Goal: Information Seeking & Learning: Learn about a topic

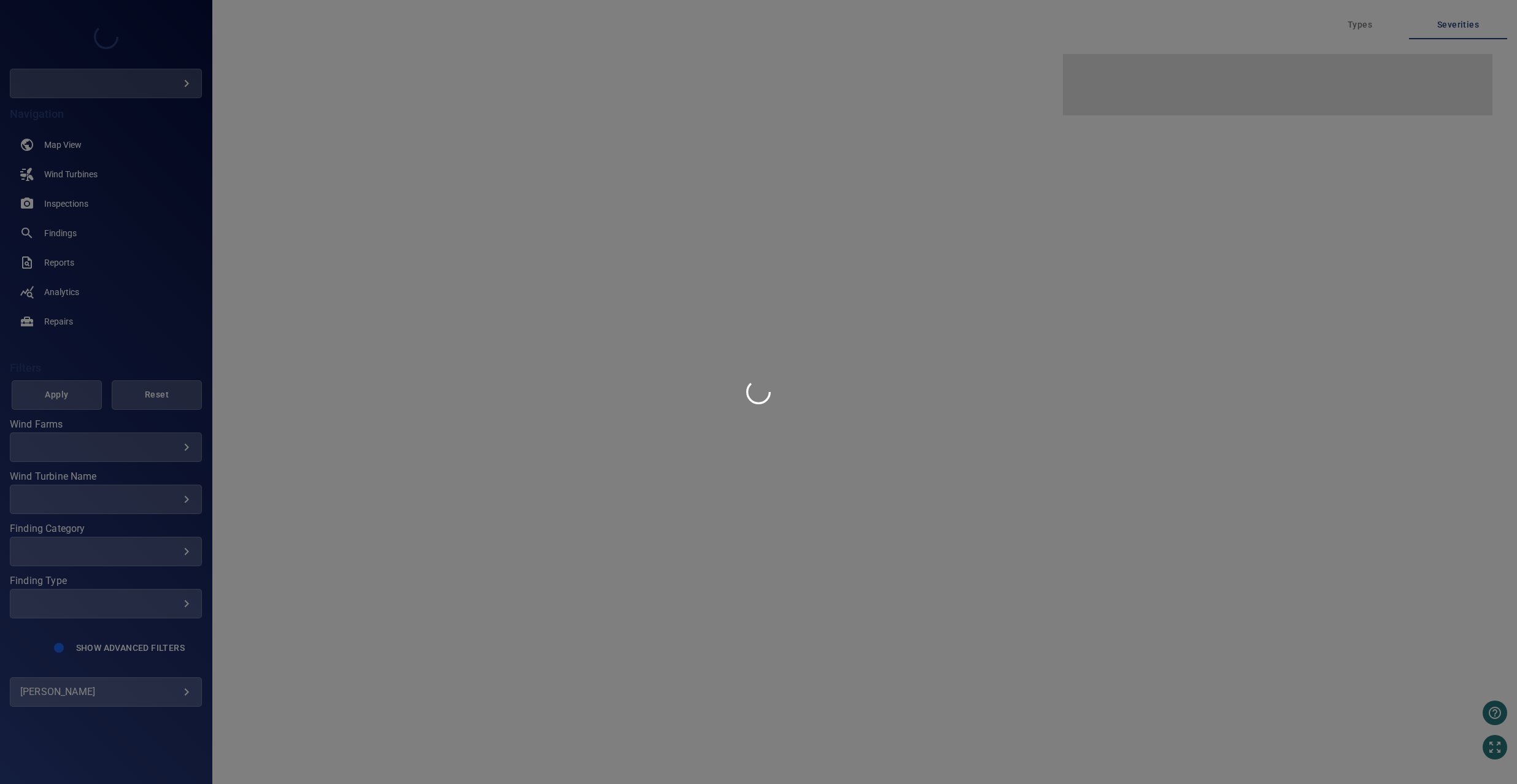
type input "****"
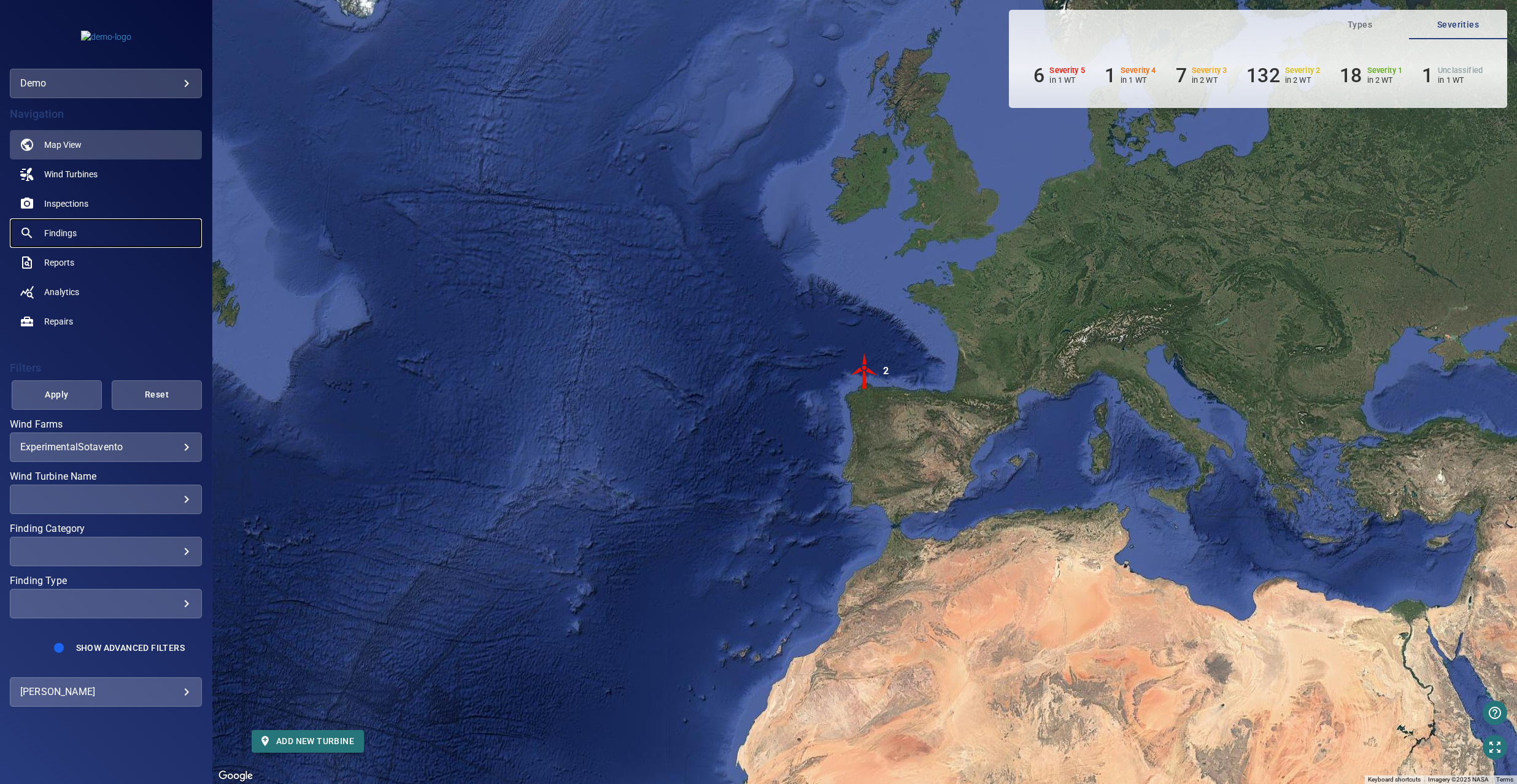
click at [53, 229] on span "Findings" at bounding box center [61, 233] width 33 height 12
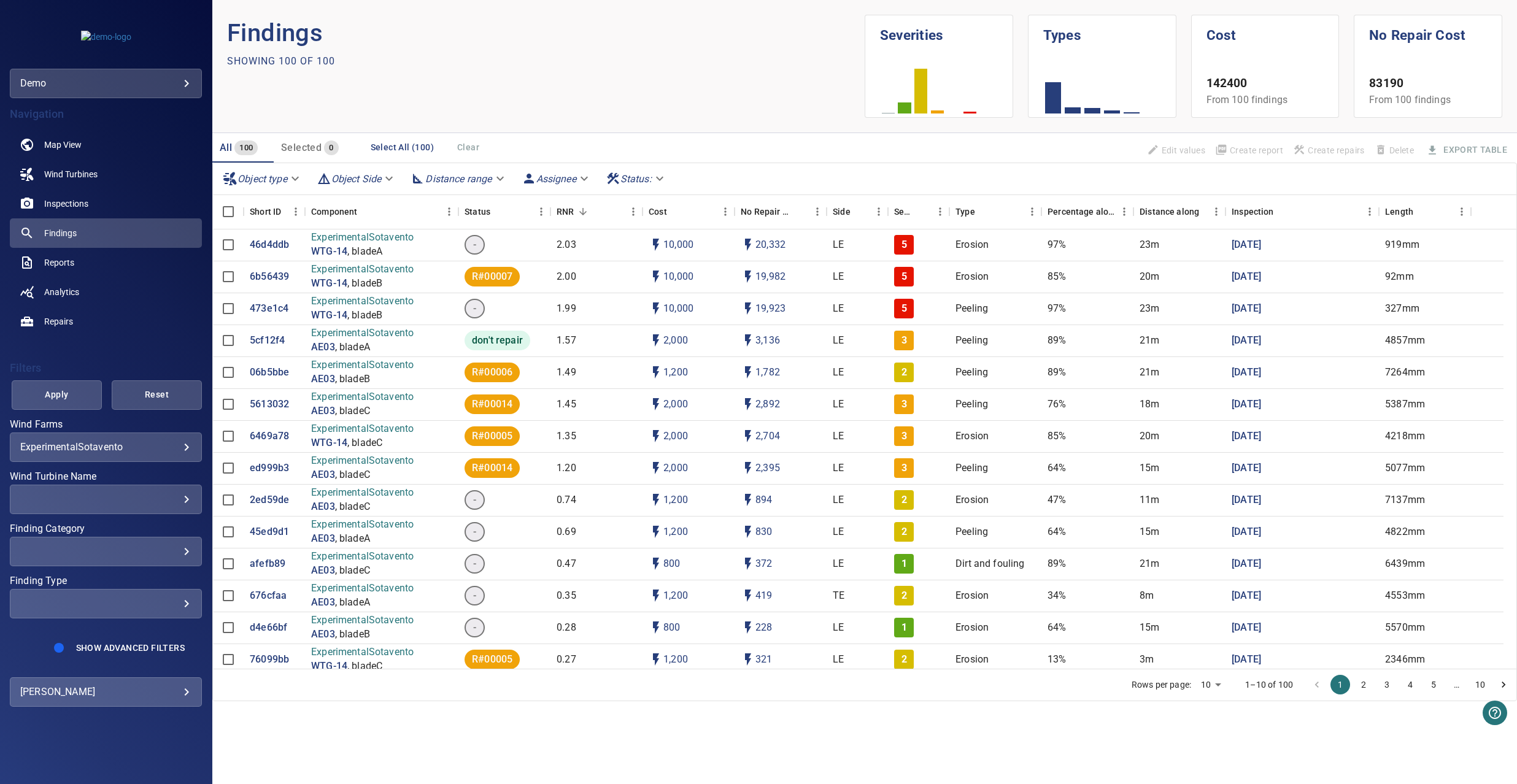
click at [493, 164] on div "Object type Object Side Distance range Assignee Status :" at bounding box center [865, 180] width 1304 height 32
click at [493, 216] on icon "Sort" at bounding box center [498, 211] width 11 height 11
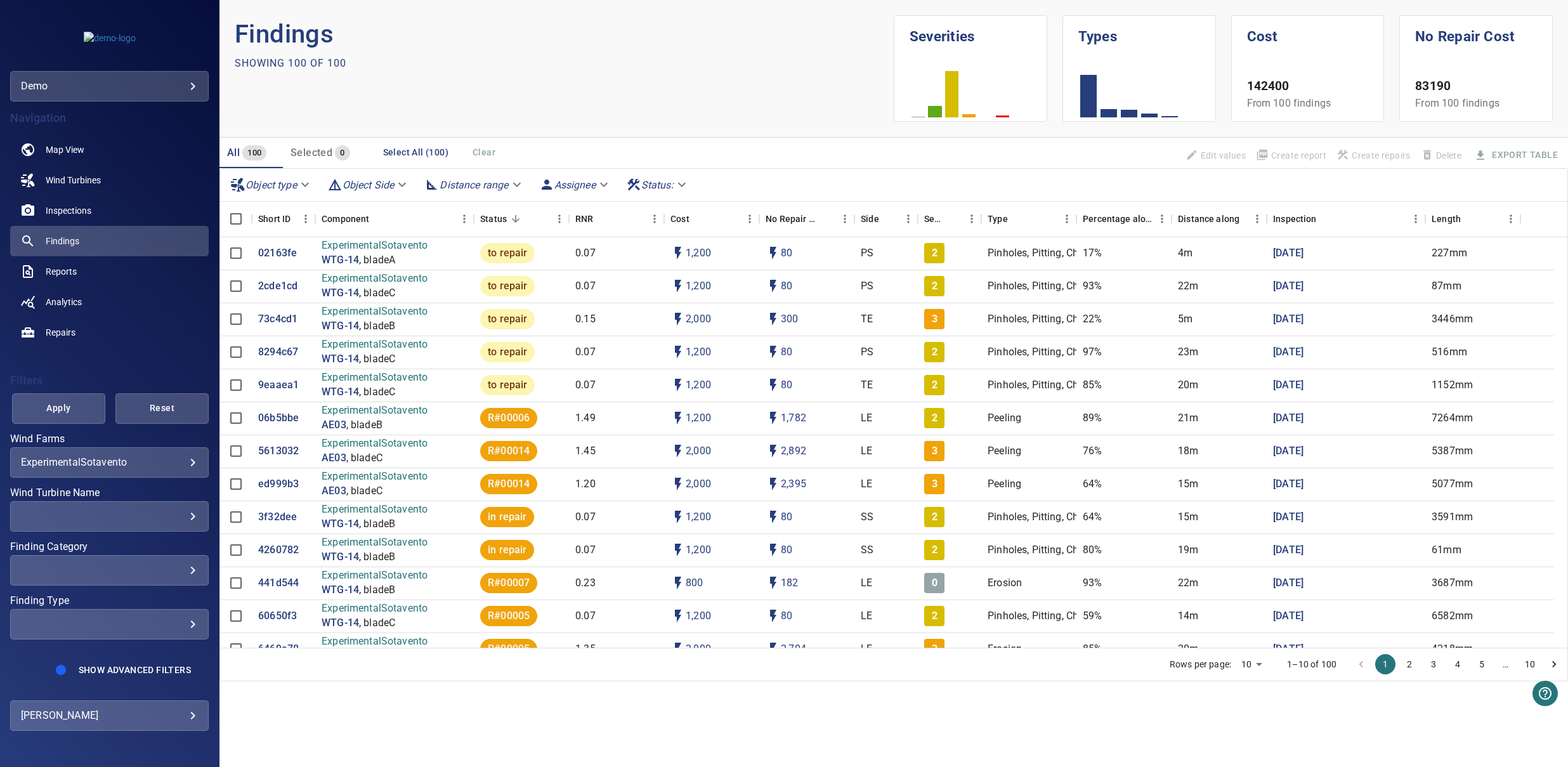
click at [770, 75] on section "Findings Showing 100 of 100" at bounding box center [564, 69] width 659 height 107
click at [128, 161] on link "Map View" at bounding box center [109, 150] width 198 height 31
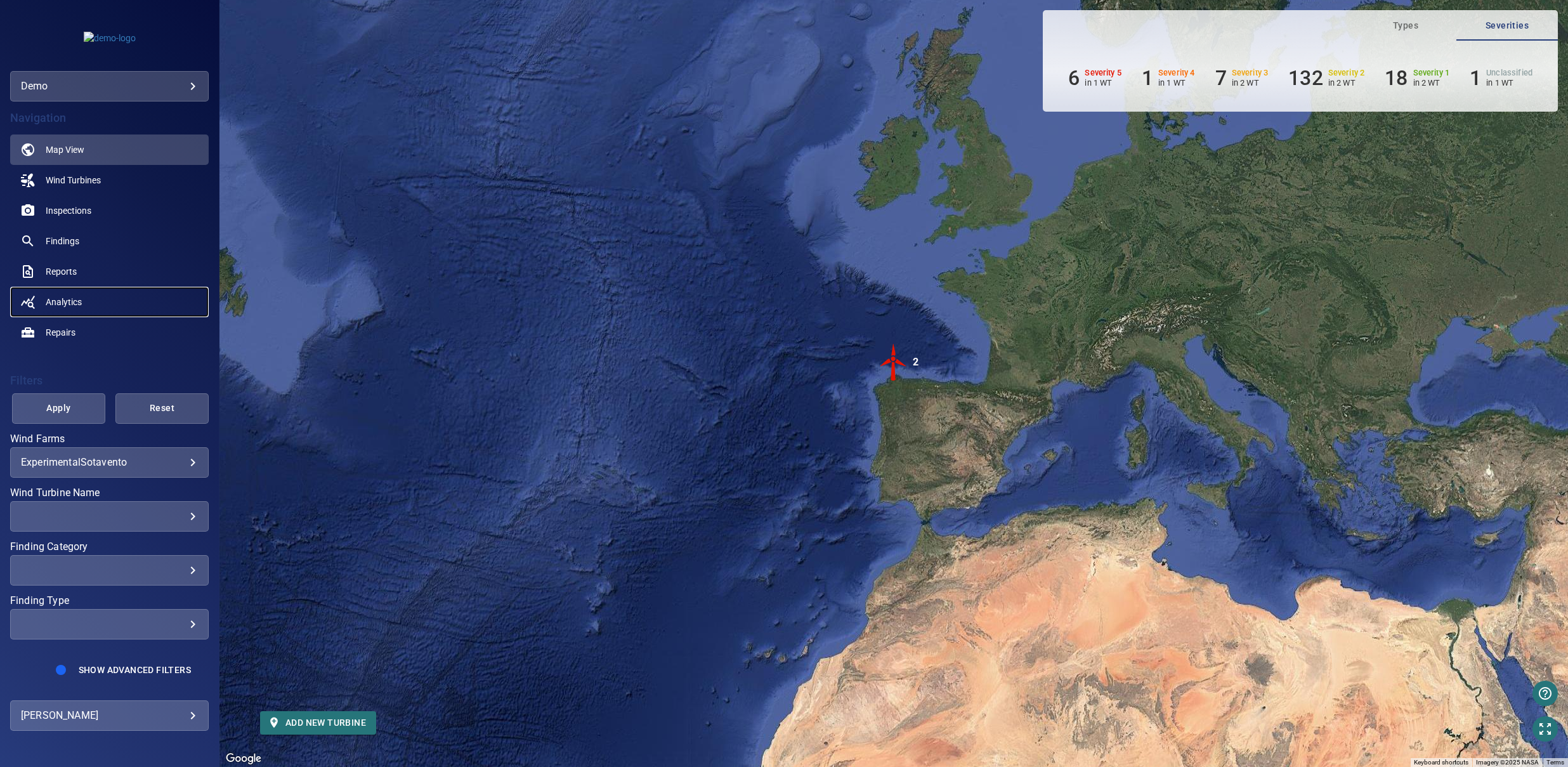
click at [91, 297] on link "Analytics" at bounding box center [109, 302] width 198 height 31
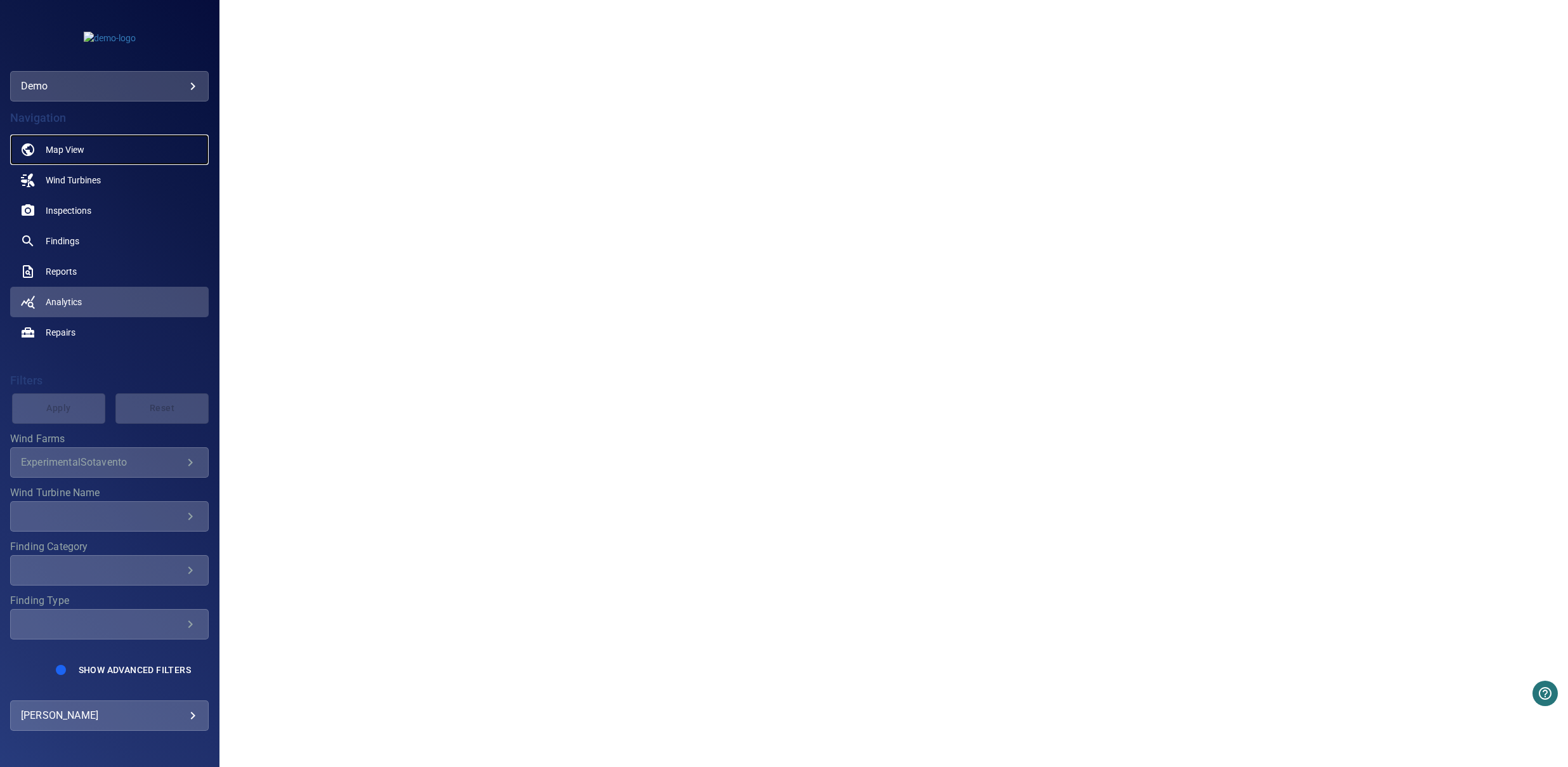
click at [78, 156] on span "Map View" at bounding box center [65, 149] width 39 height 13
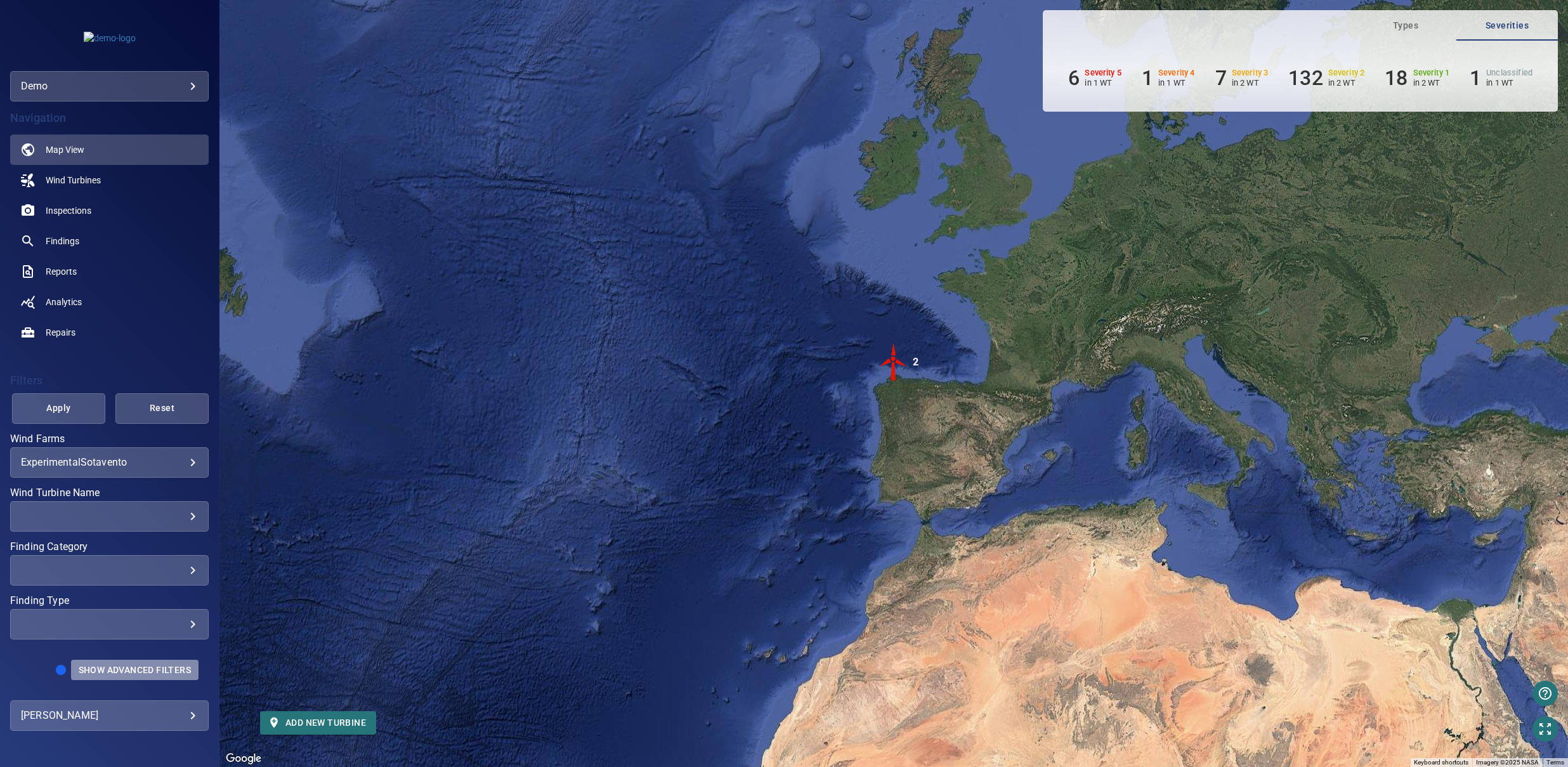
click at [140, 670] on span "Show Advanced Filters" at bounding box center [134, 670] width 112 height 10
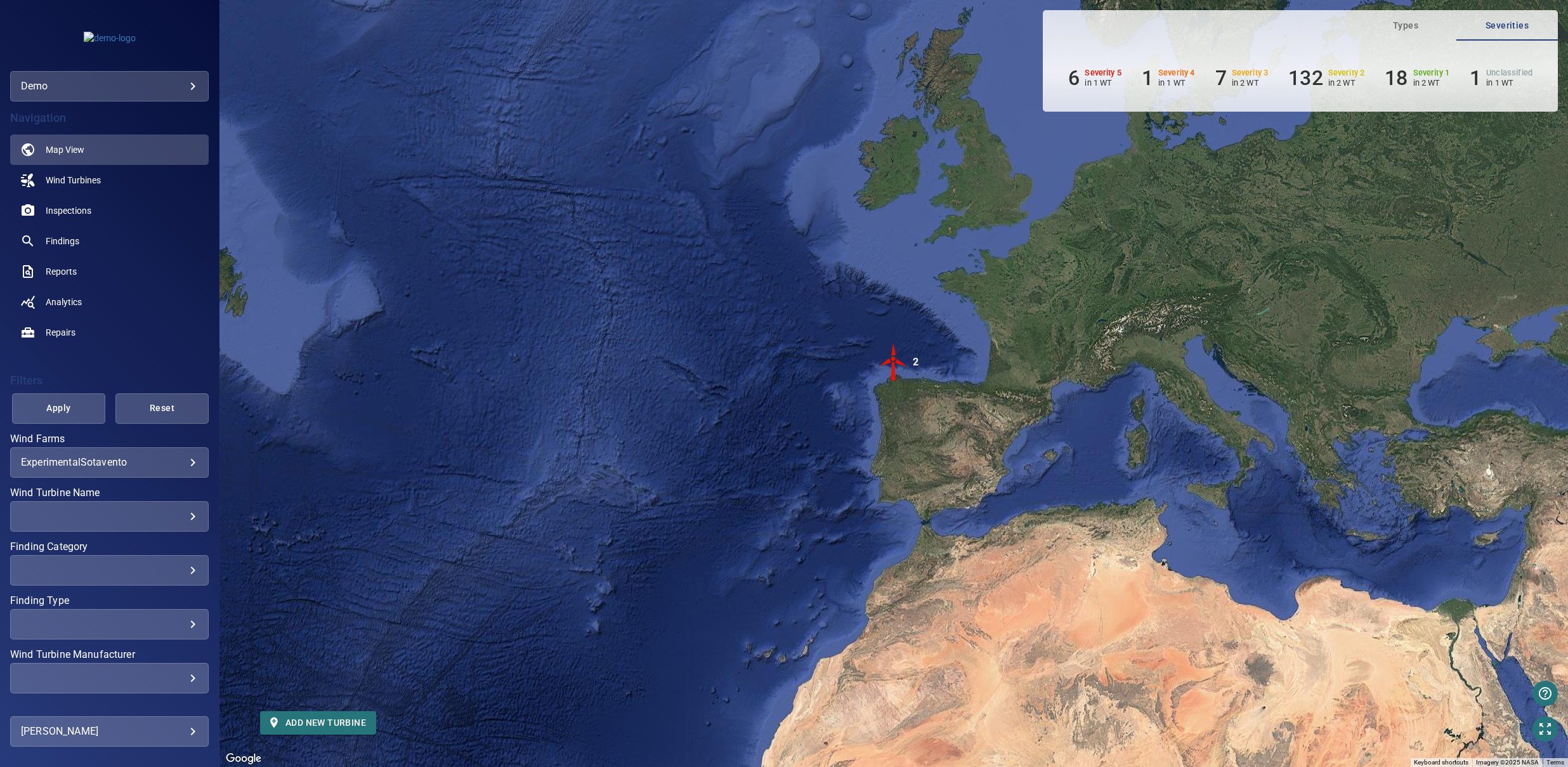
scroll to position [156, 0]
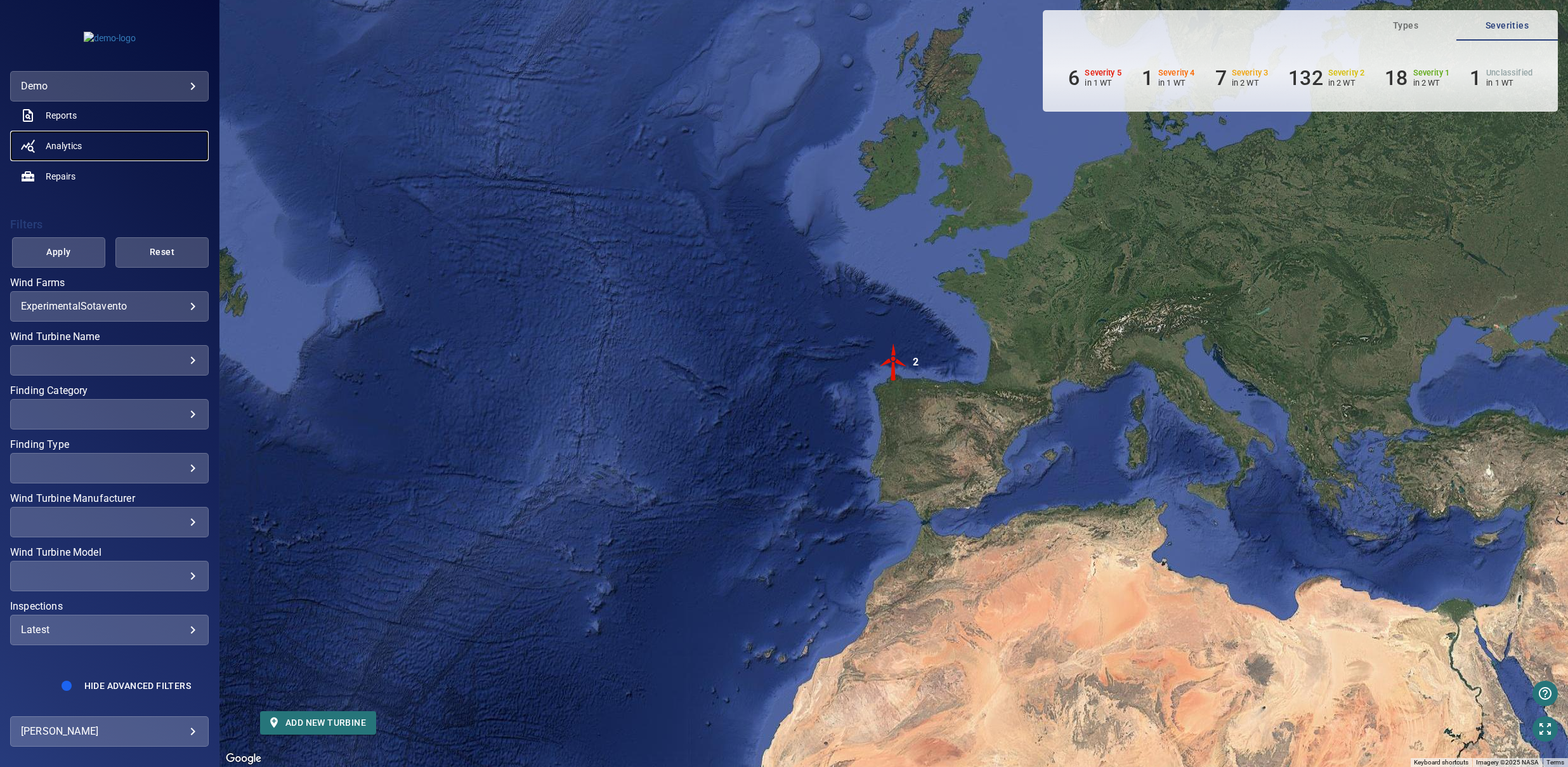
click at [88, 153] on link "Analytics" at bounding box center [109, 146] width 198 height 31
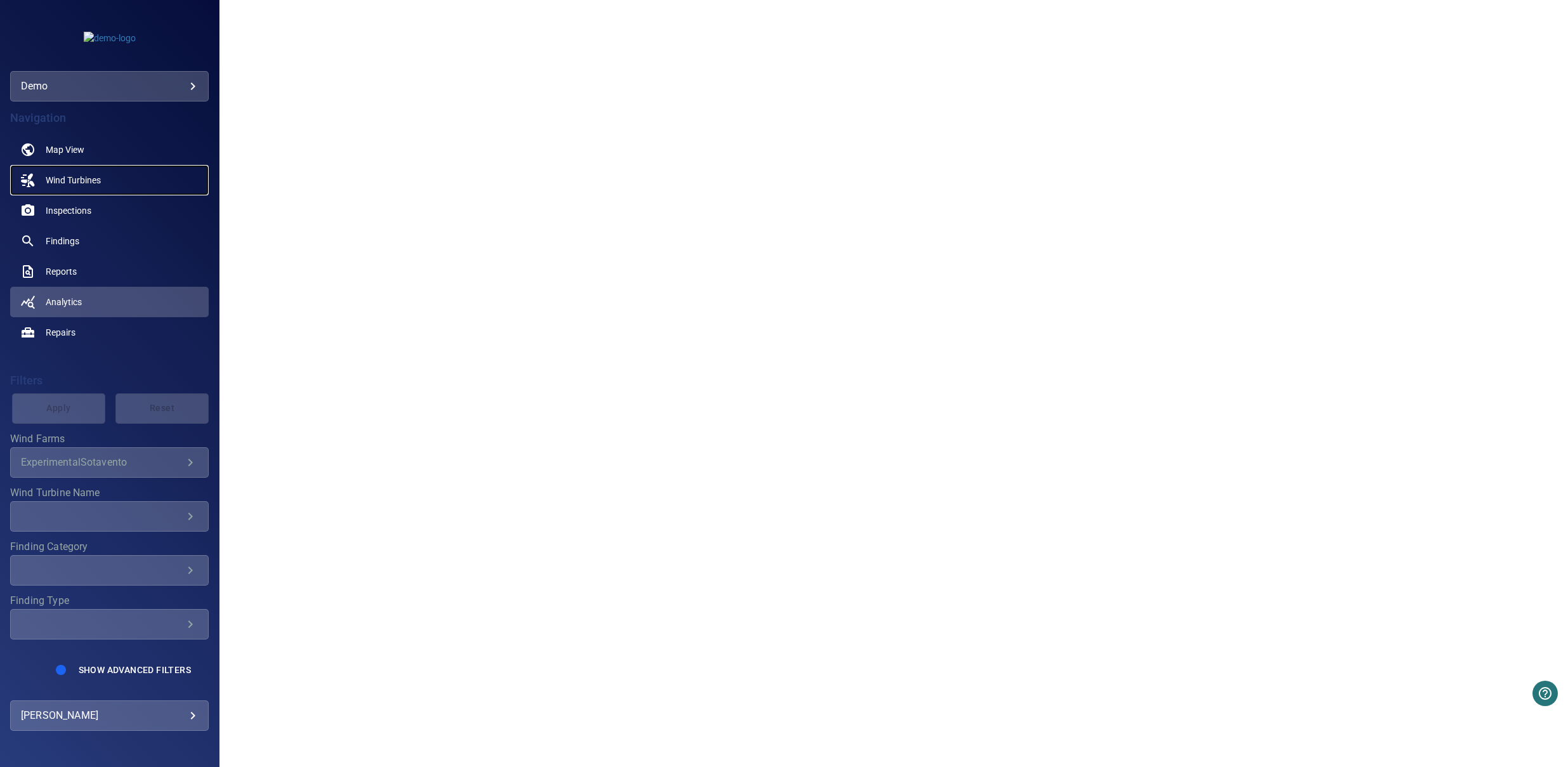
click at [76, 184] on span "Wind Turbines" at bounding box center [73, 180] width 55 height 13
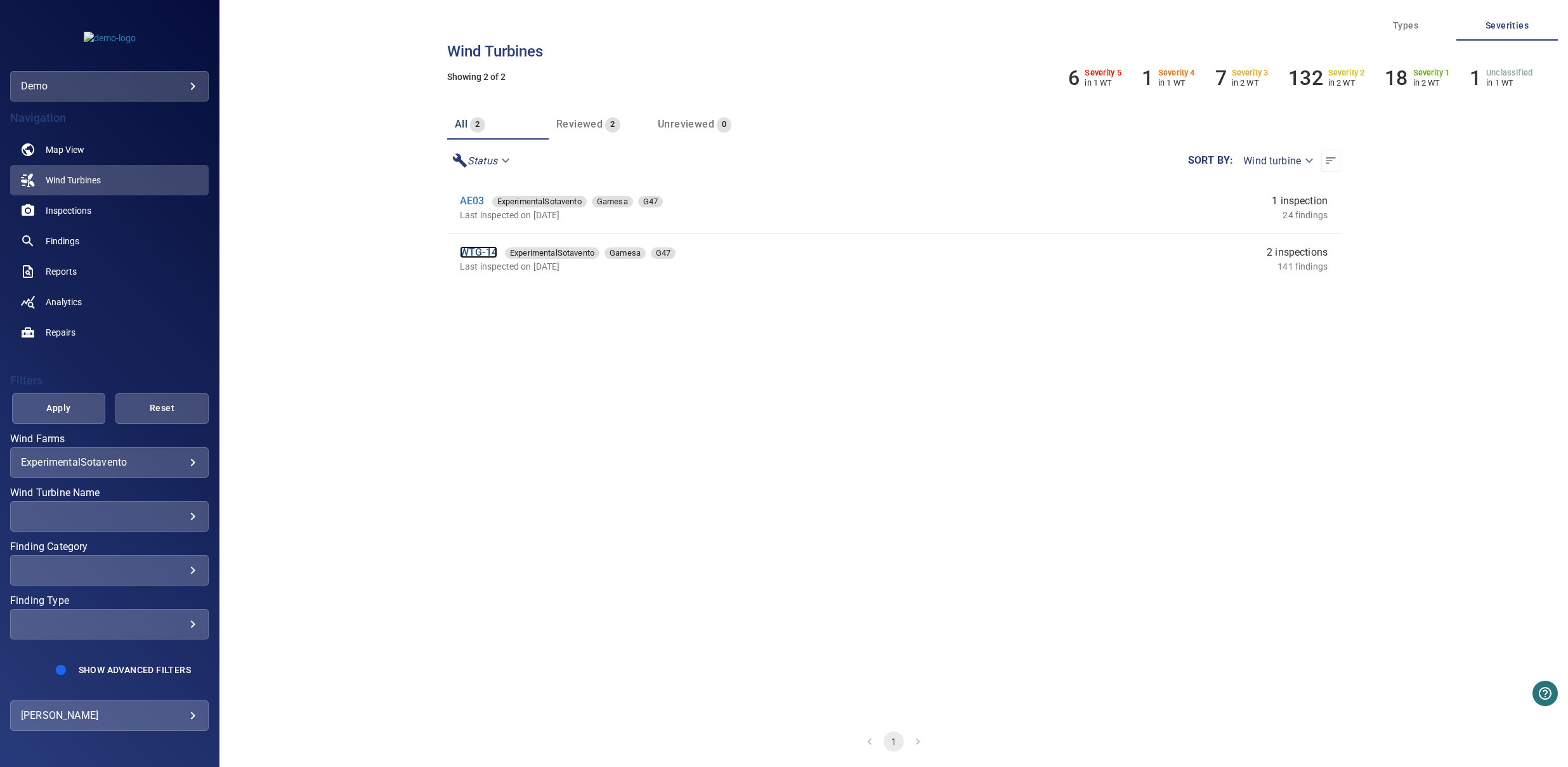
click at [477, 252] on link "WTG-14" at bounding box center [479, 252] width 37 height 12
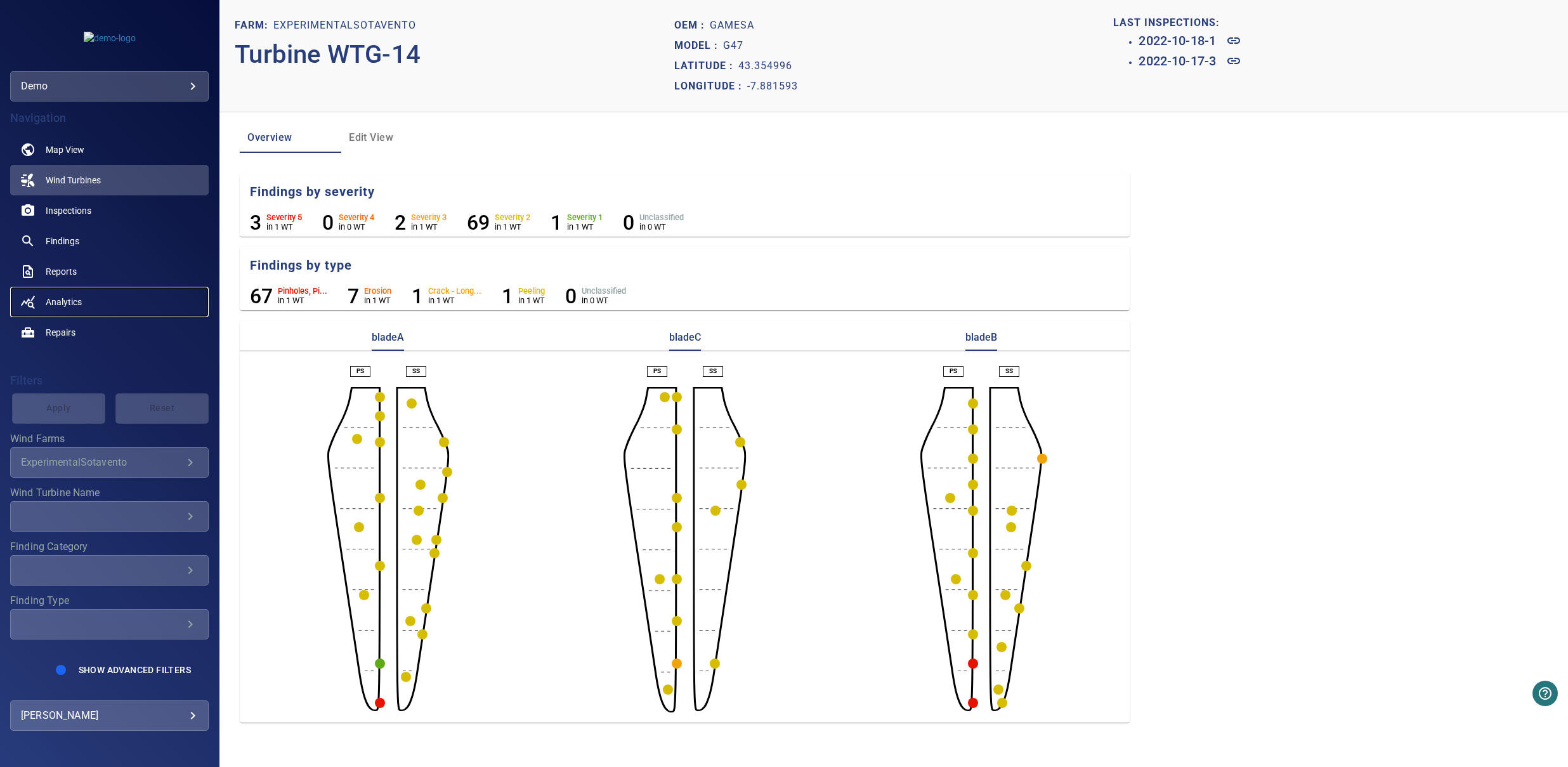
click at [75, 298] on span "Analytics" at bounding box center [64, 302] width 36 height 13
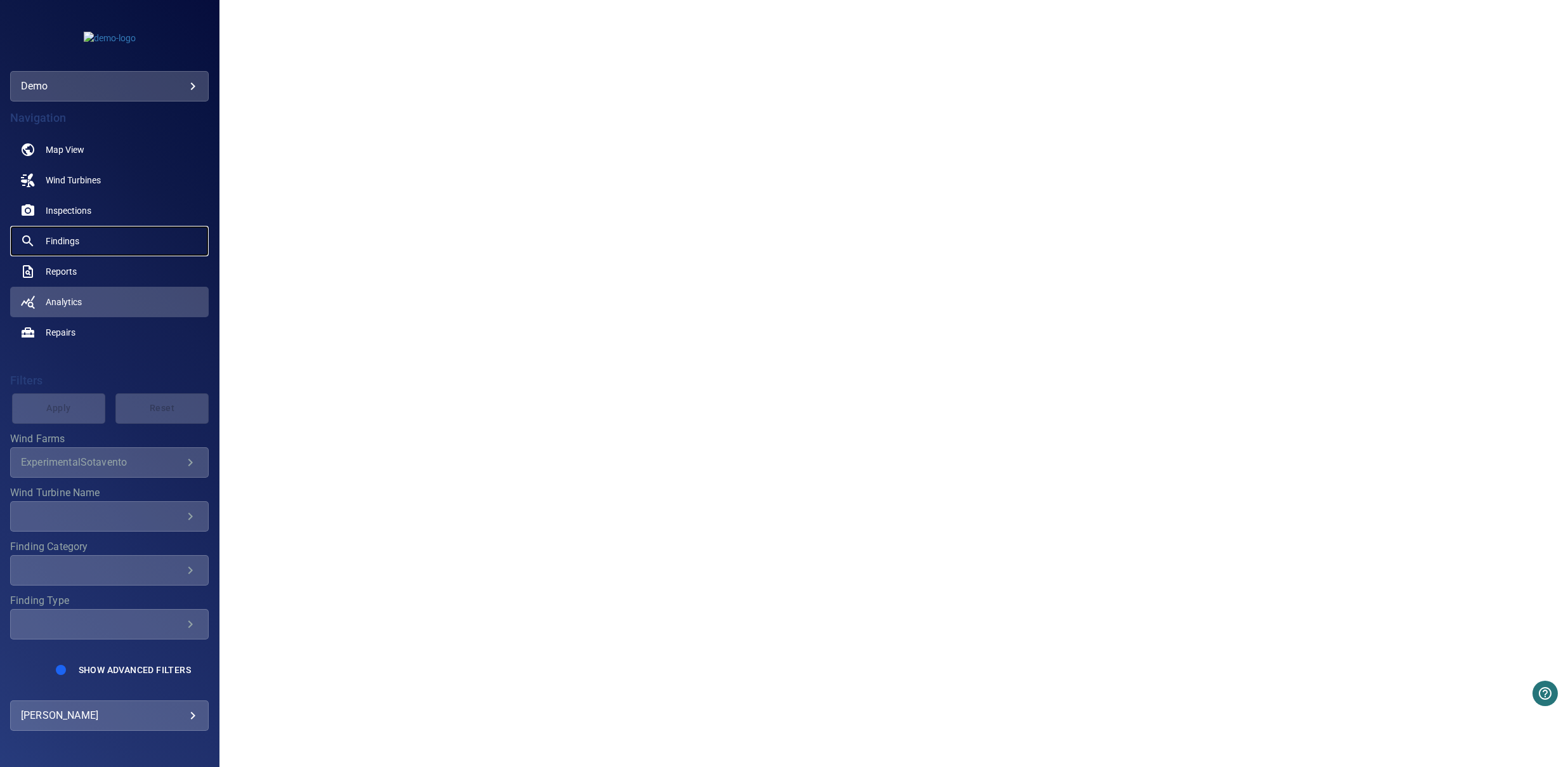
click at [67, 245] on span "Findings" at bounding box center [63, 241] width 34 height 13
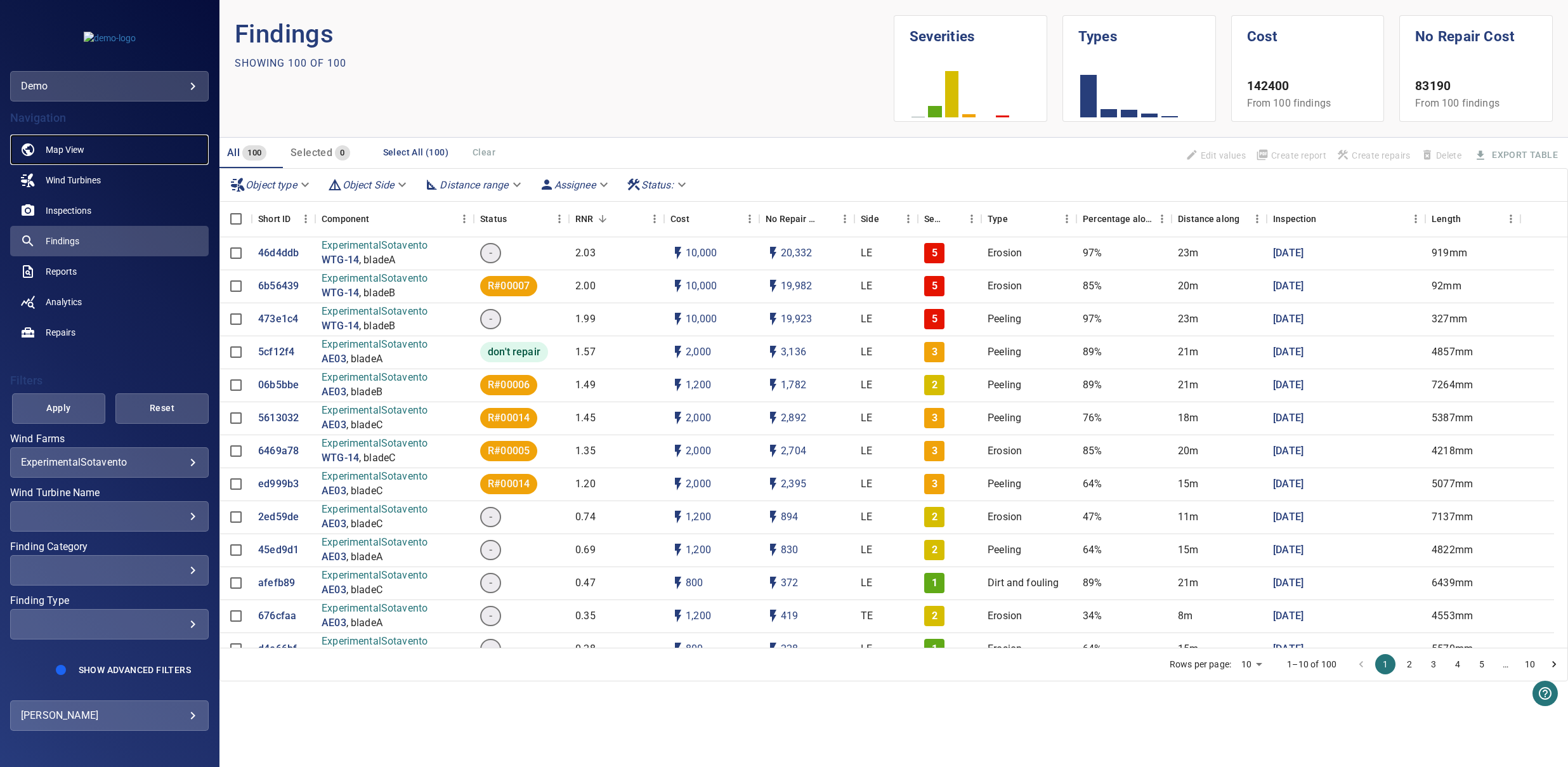
click at [93, 146] on link "Map View" at bounding box center [109, 150] width 198 height 31
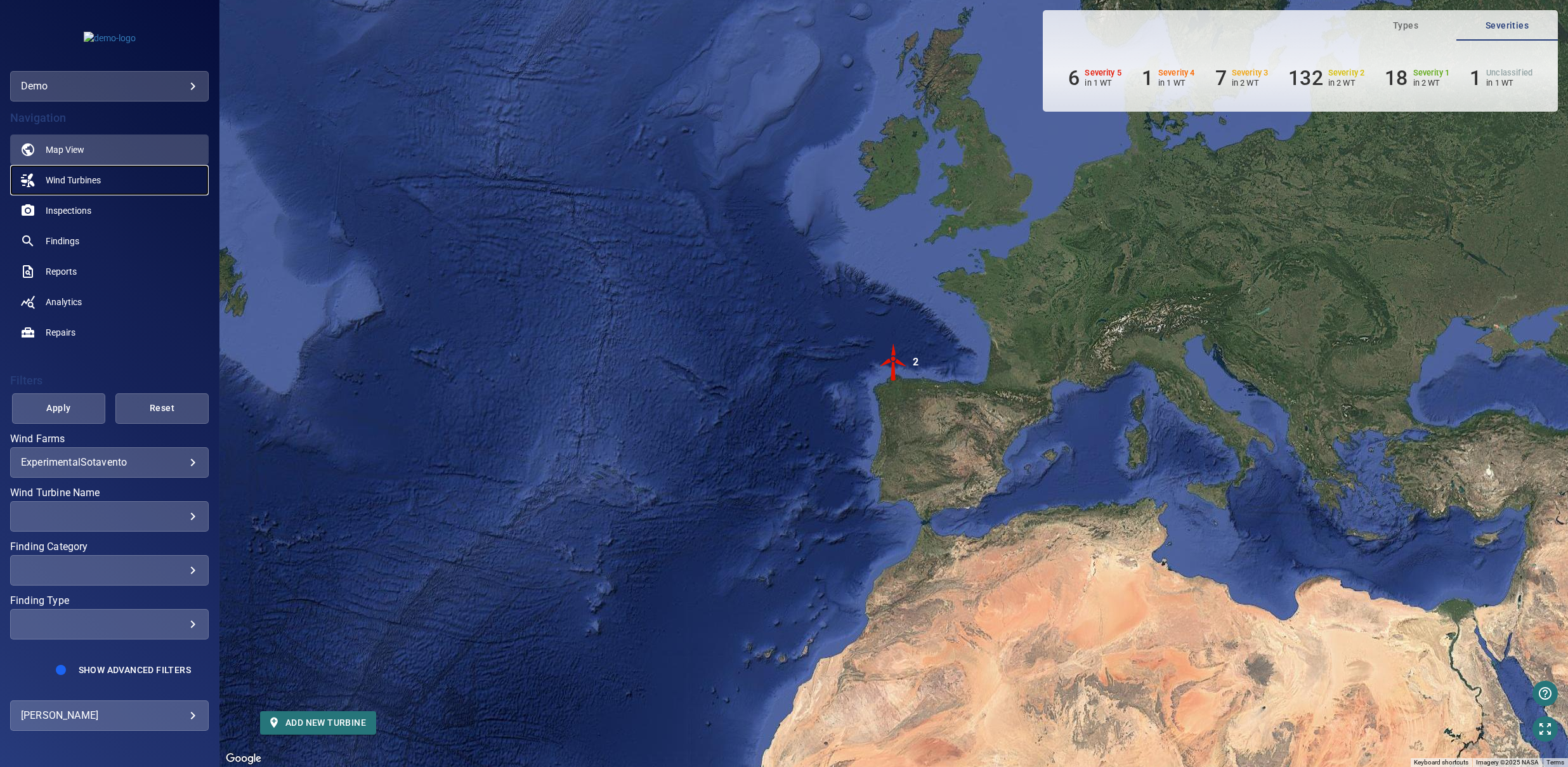
click at [84, 179] on span "Wind Turbines" at bounding box center [73, 180] width 55 height 13
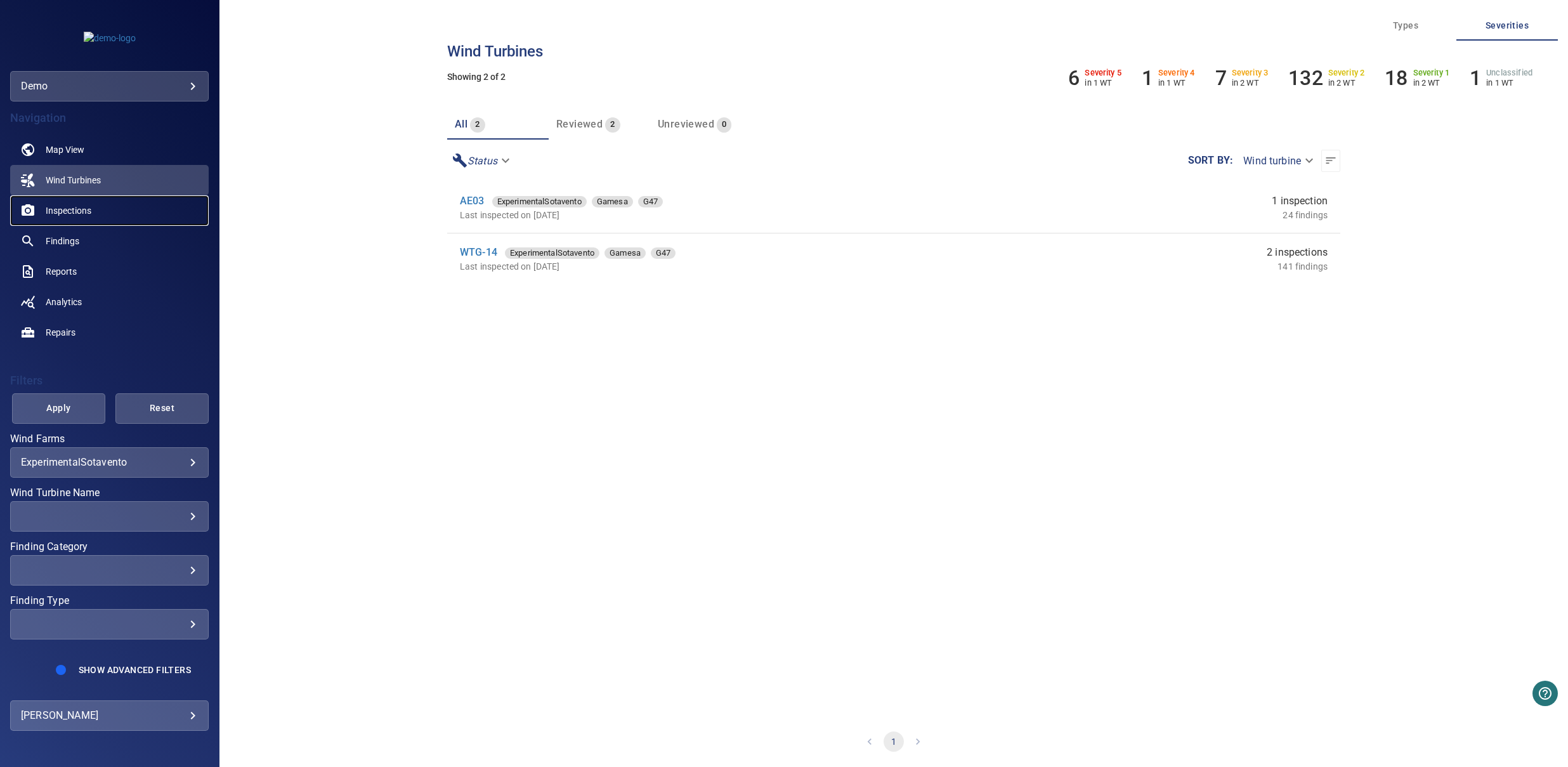
click at [69, 216] on span "Inspections" at bounding box center [69, 210] width 46 height 13
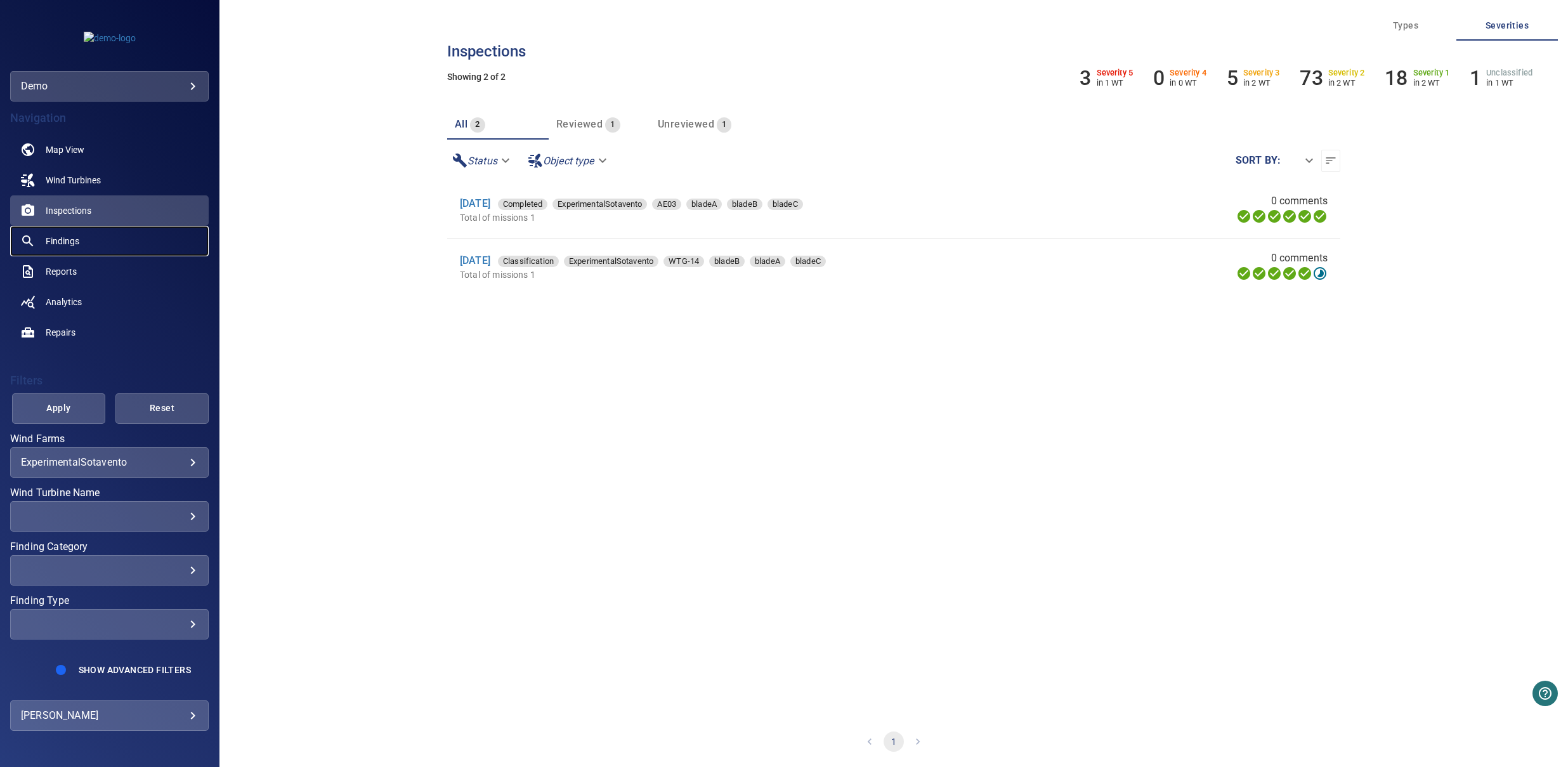
click at [109, 244] on link "Findings" at bounding box center [109, 241] width 198 height 31
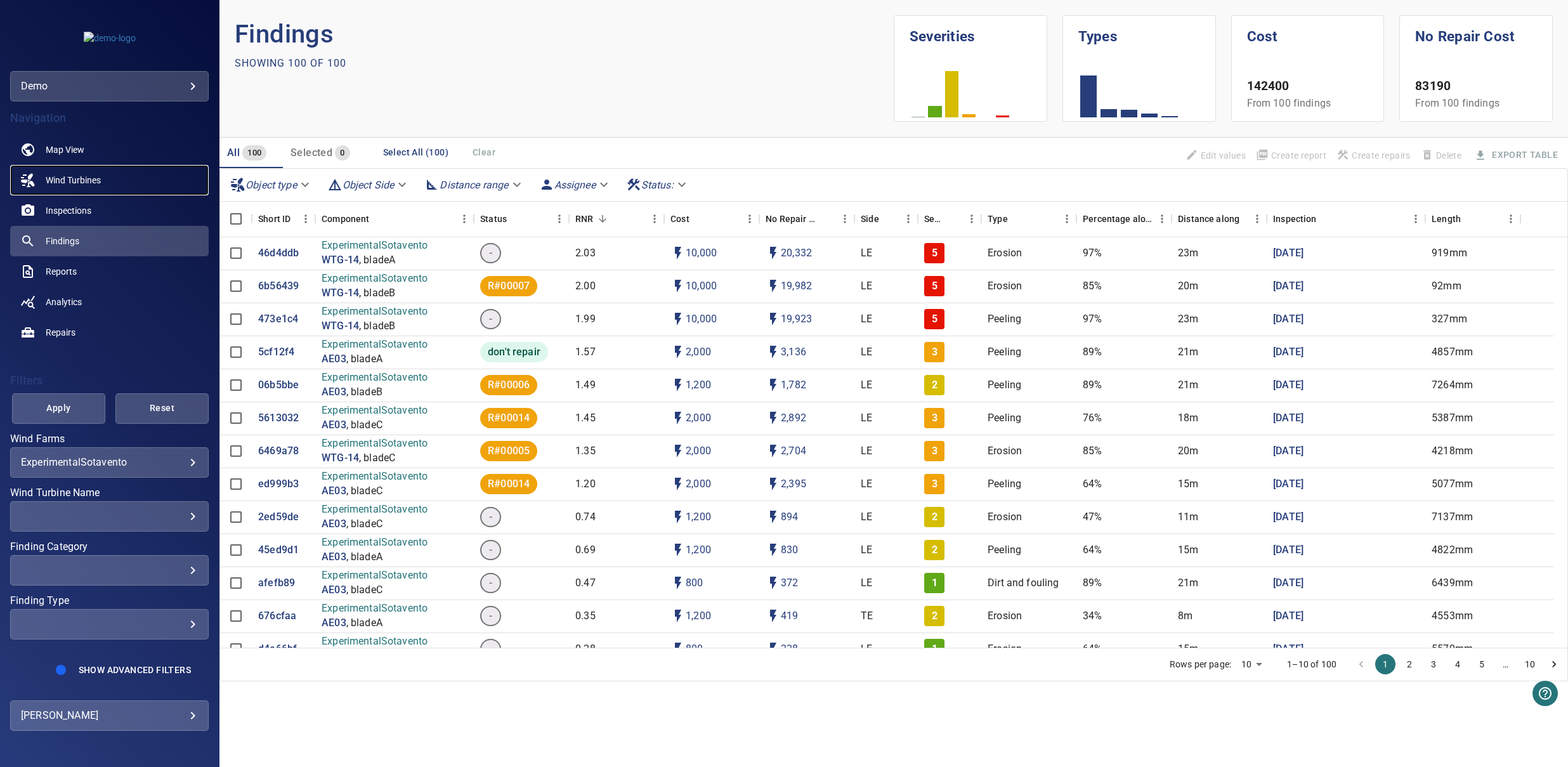
click at [87, 183] on span "Wind Turbines" at bounding box center [73, 180] width 55 height 13
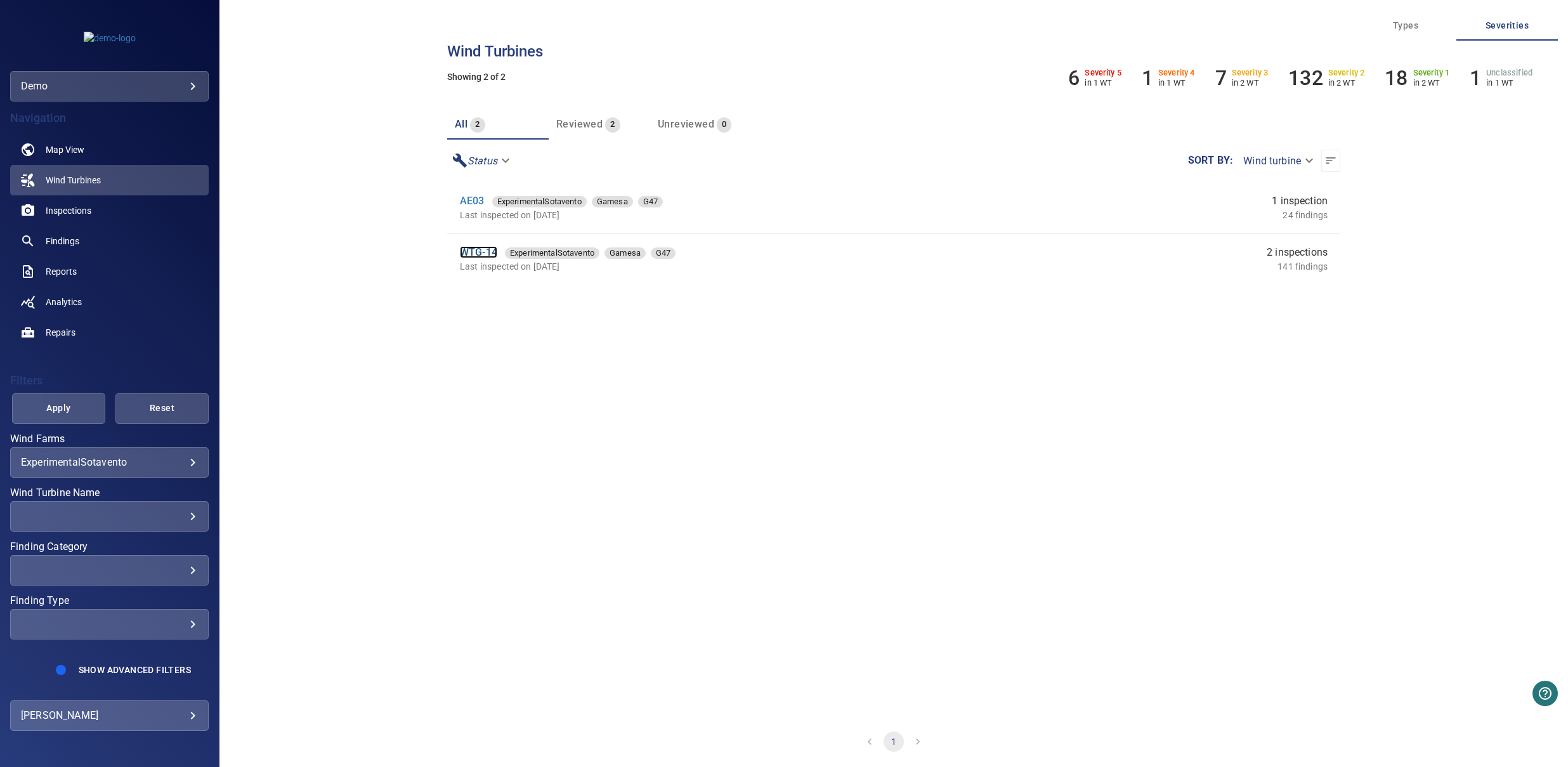
click at [472, 251] on link "WTG-14" at bounding box center [479, 252] width 37 height 12
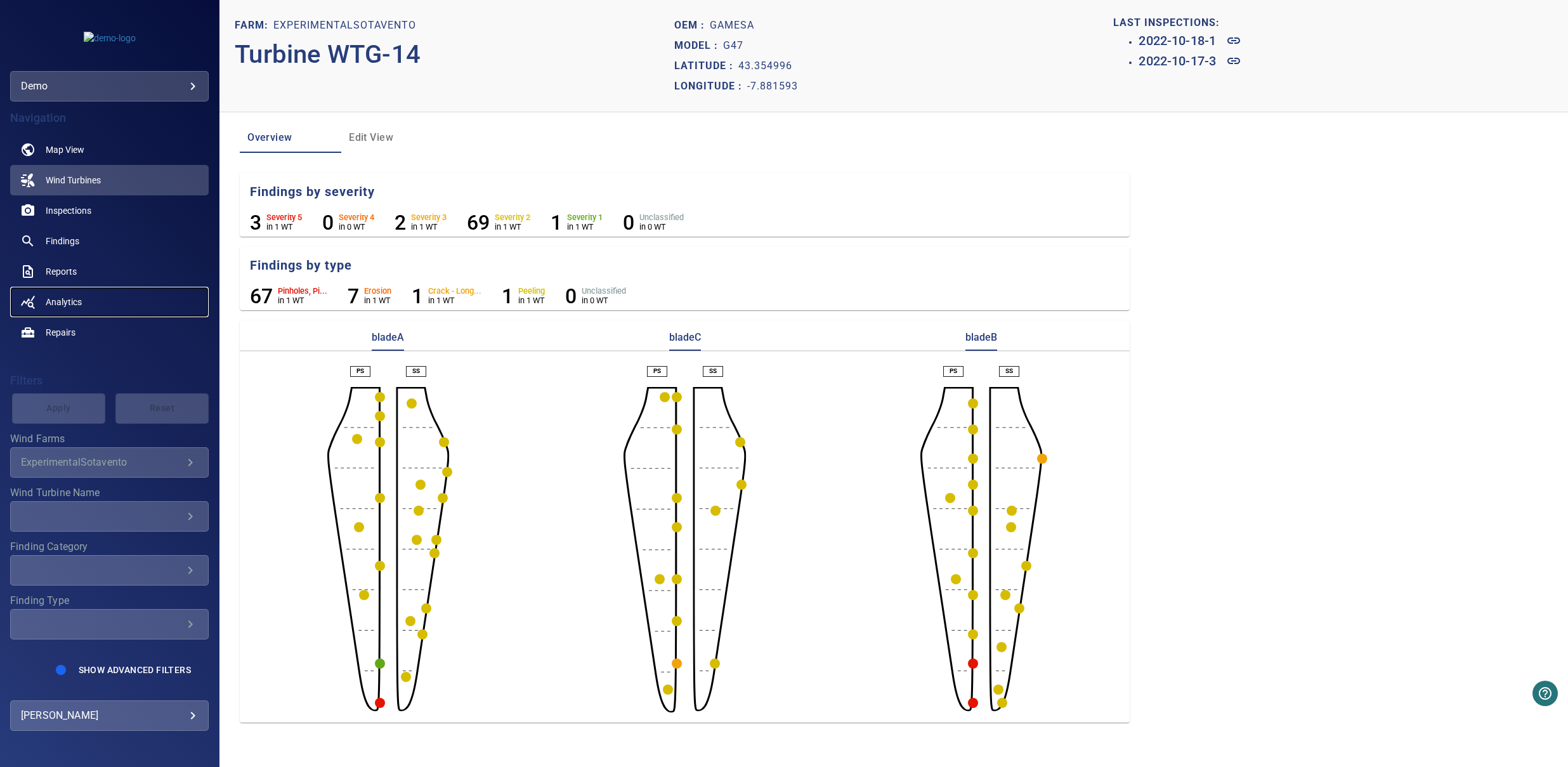
click at [73, 305] on span "Analytics" at bounding box center [64, 302] width 36 height 13
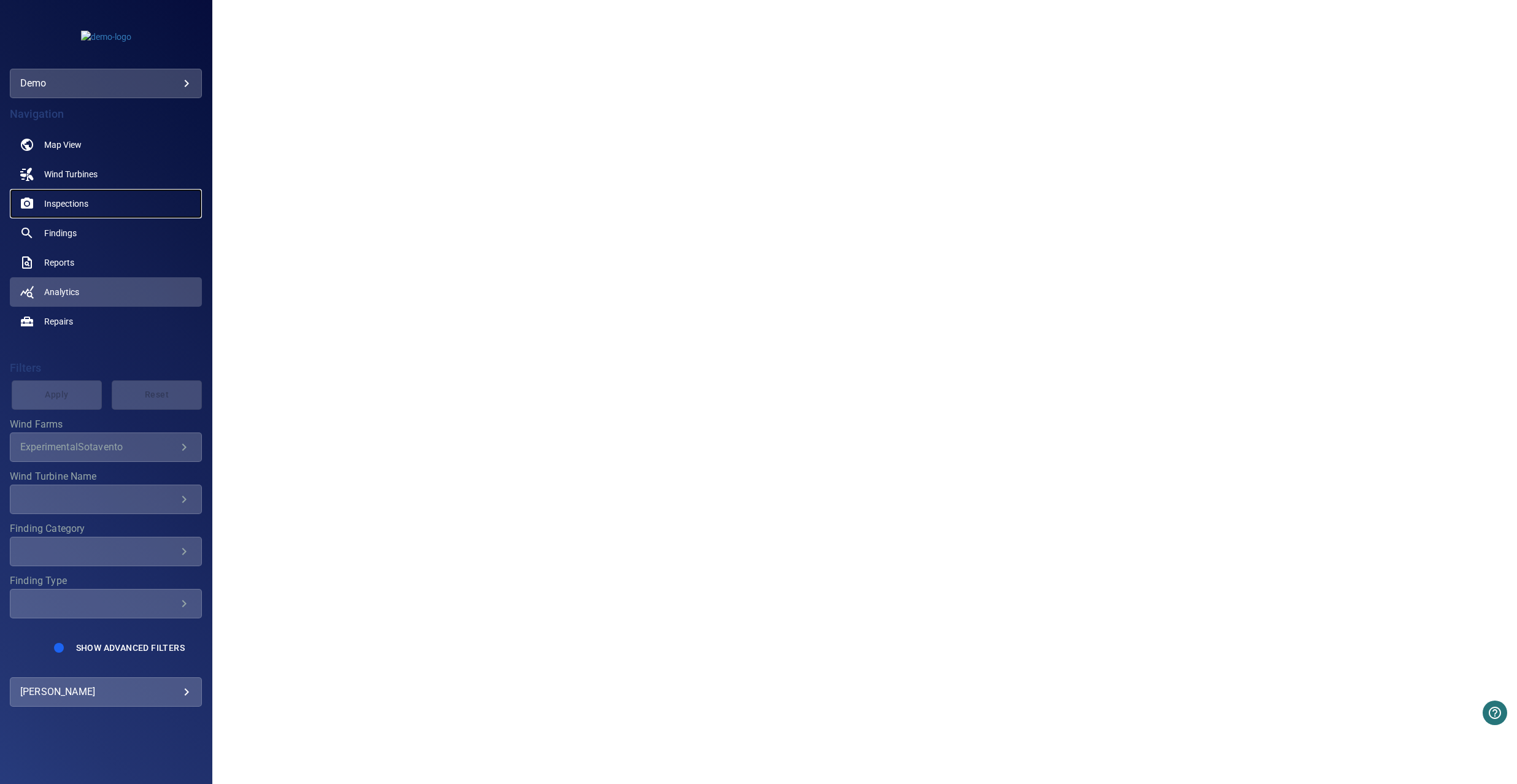
click at [75, 194] on link "Inspections" at bounding box center [106, 204] width 192 height 30
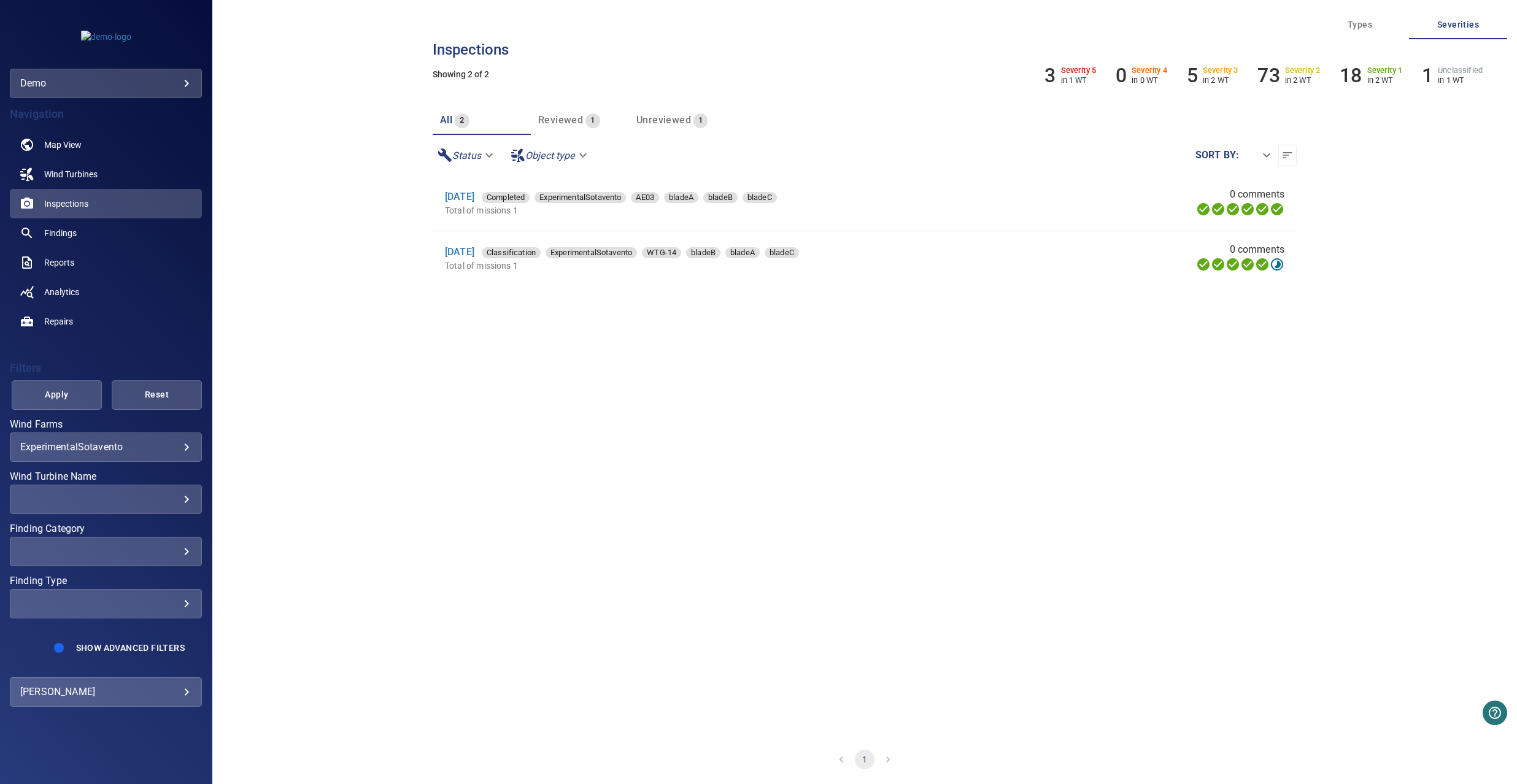
click at [473, 189] on li "[DATE] Completed ExperimentalSotavento AE03 bladeA bladeB bladeC Total of missi…" at bounding box center [865, 203] width 864 height 55
click at [472, 192] on link "[DATE]" at bounding box center [460, 196] width 30 height 12
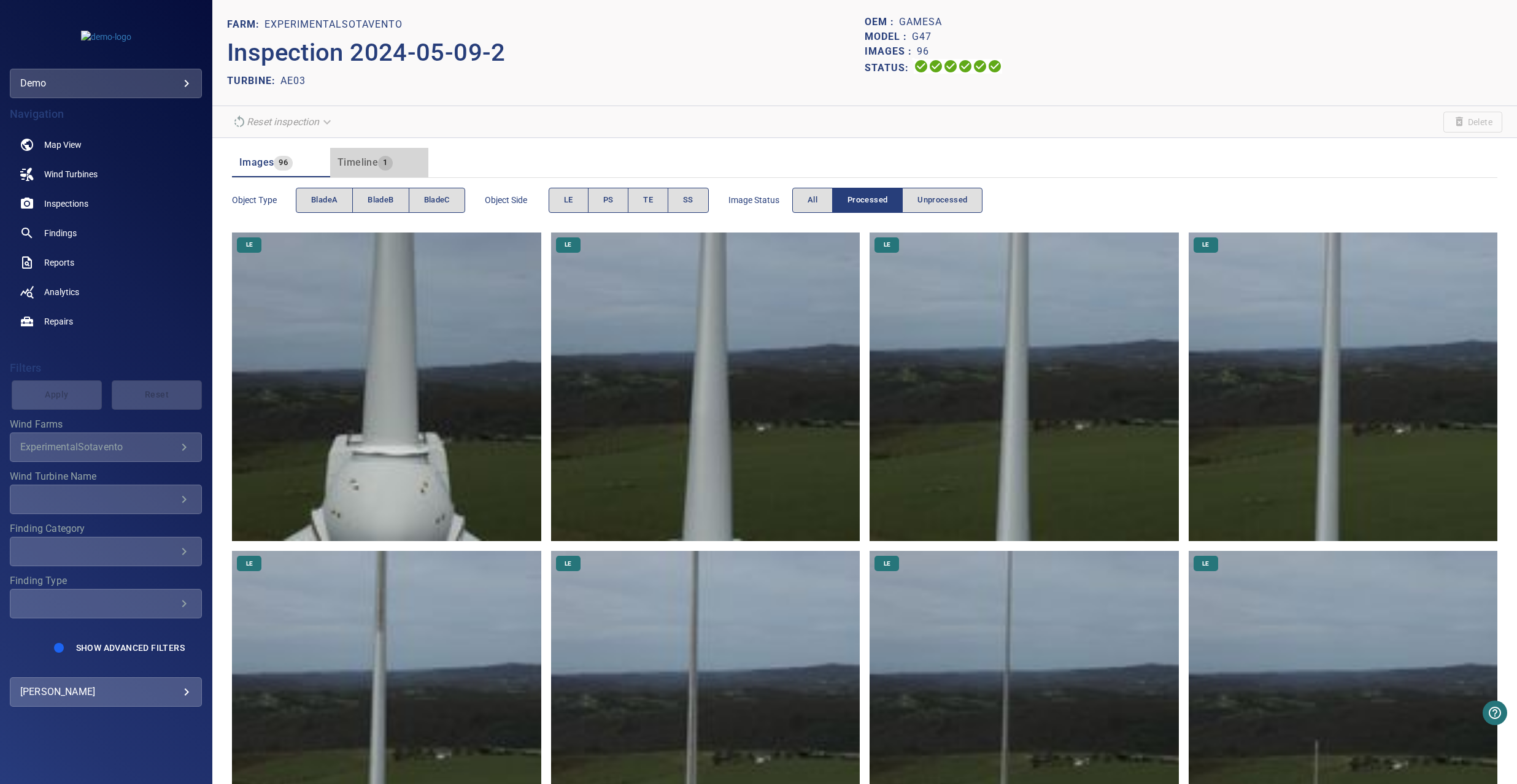
click at [370, 164] on span "Timeline" at bounding box center [357, 162] width 41 height 12
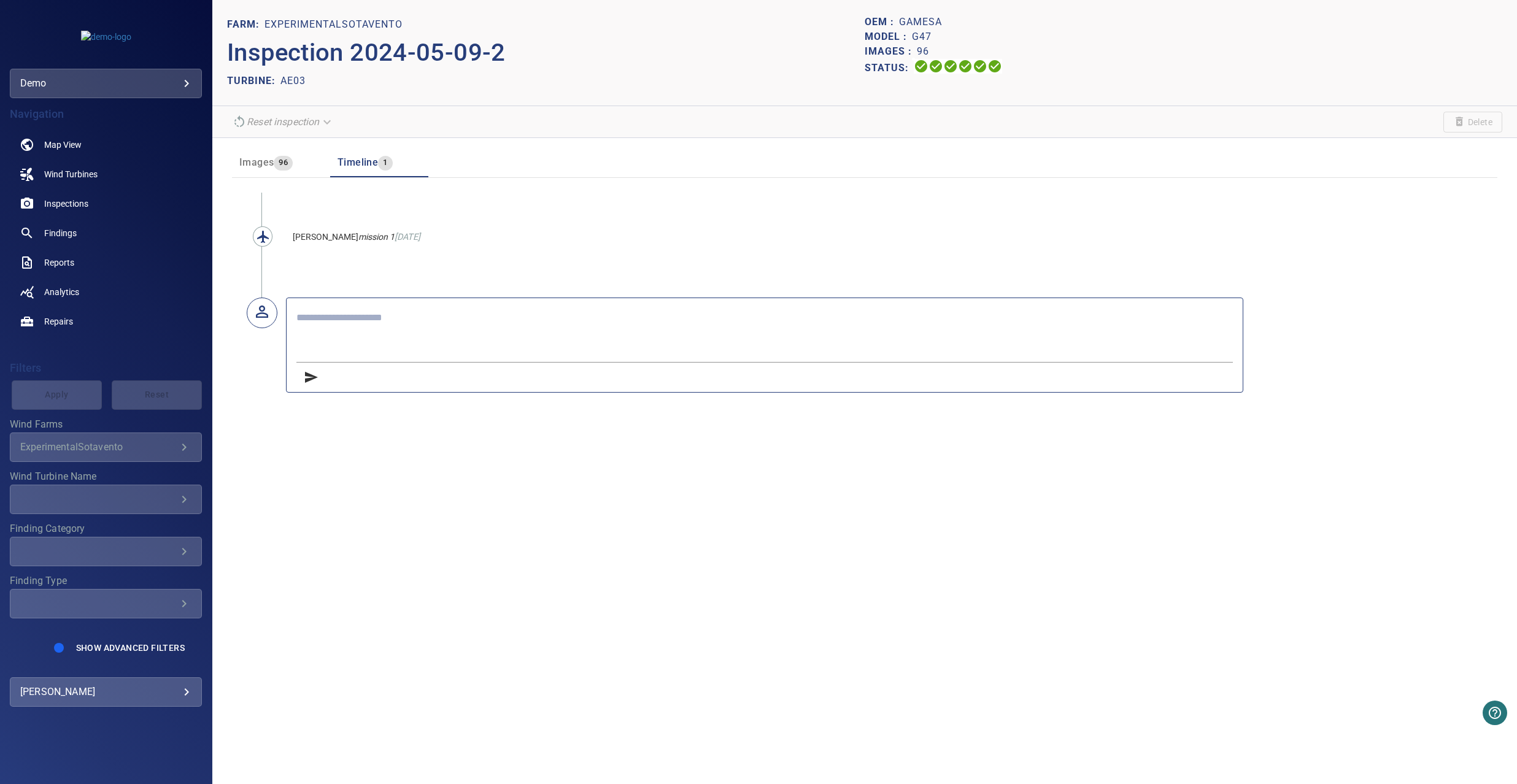
click at [538, 157] on header "Images 96 Timeline 1" at bounding box center [864, 163] width 1265 height 30
click at [281, 171] on div "Images 96" at bounding box center [266, 162] width 53 height 17
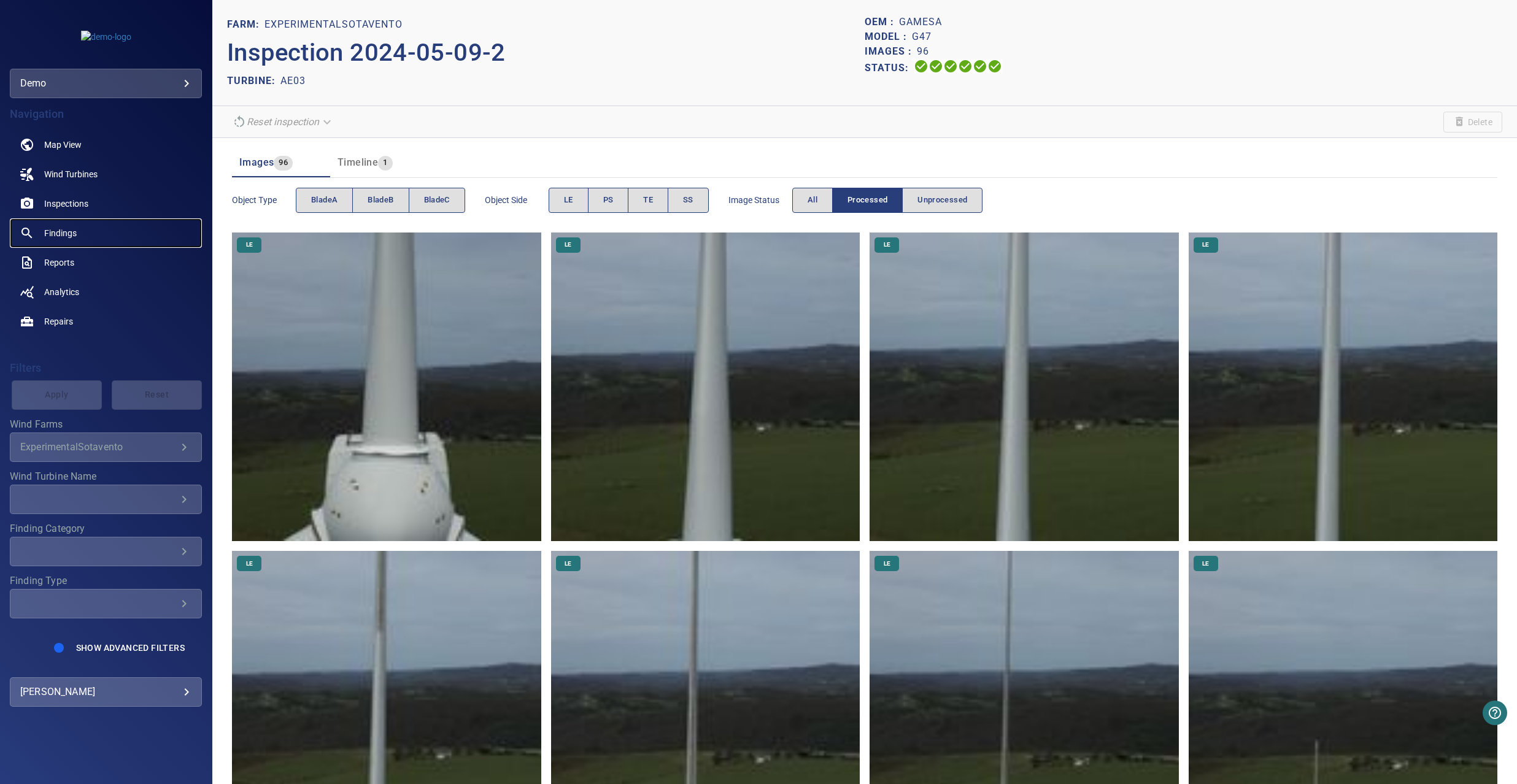
click at [61, 227] on span "Findings" at bounding box center [61, 233] width 33 height 12
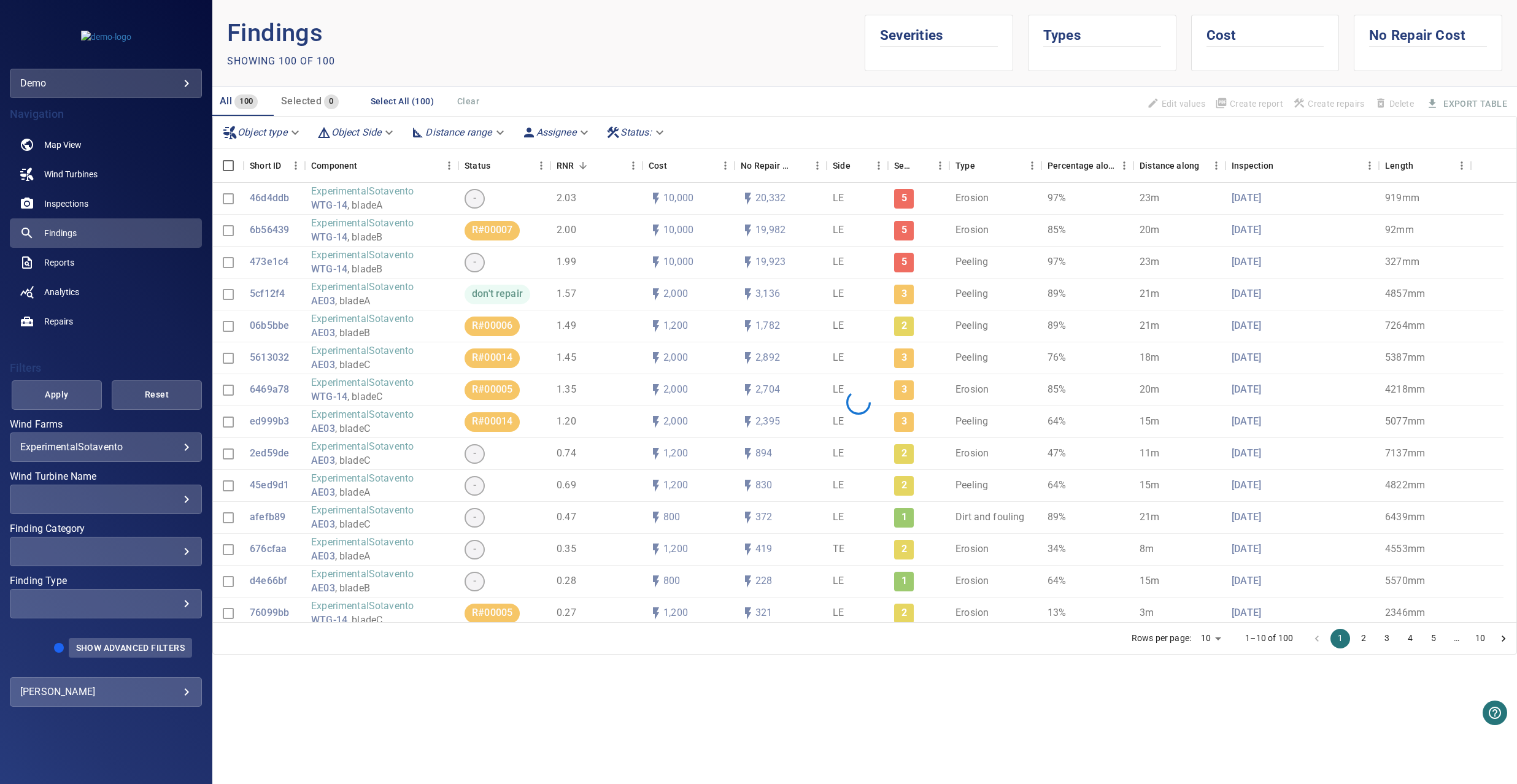
click at [130, 646] on span "Show Advanced Filters" at bounding box center [130, 648] width 109 height 10
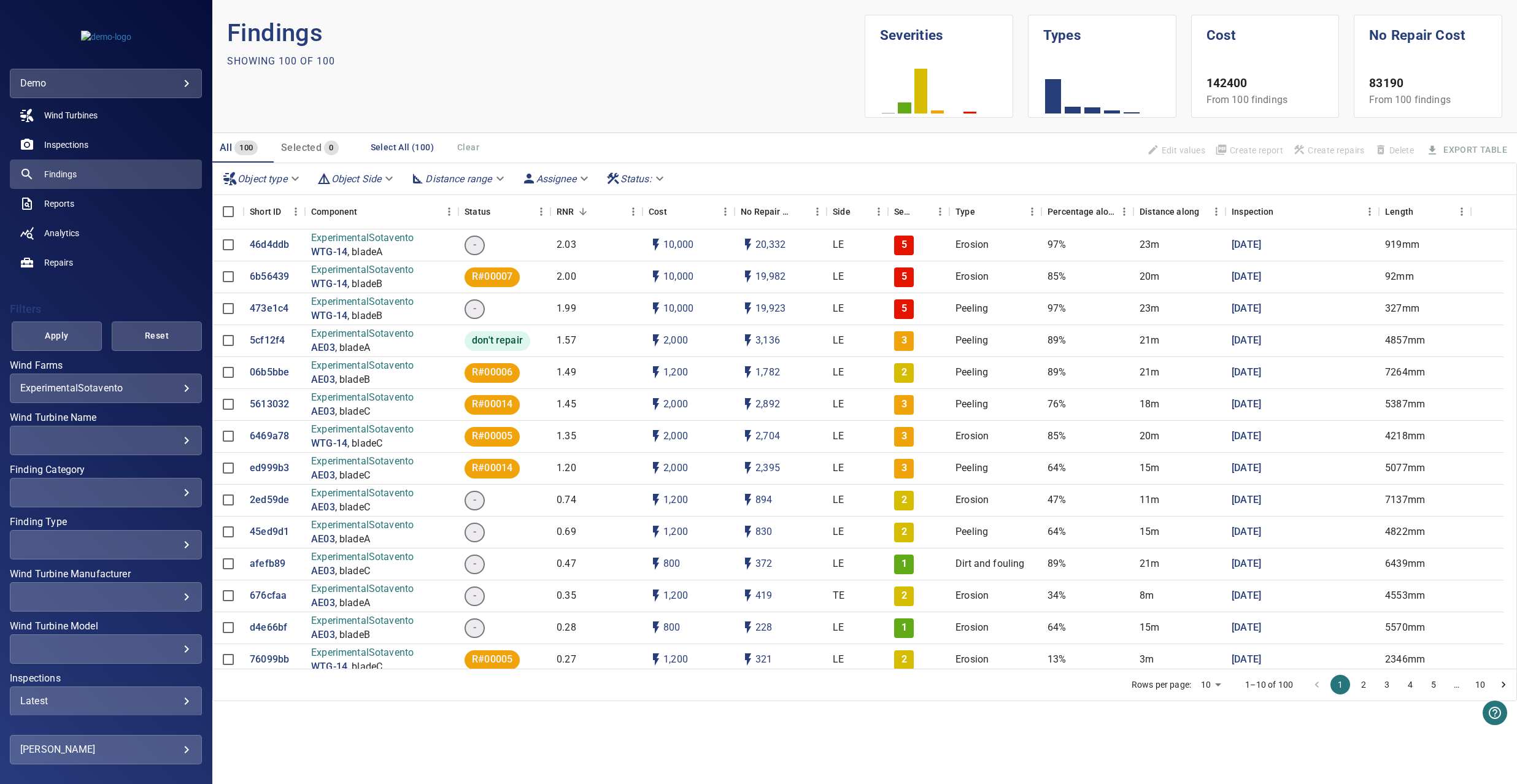
scroll to position [109, 0]
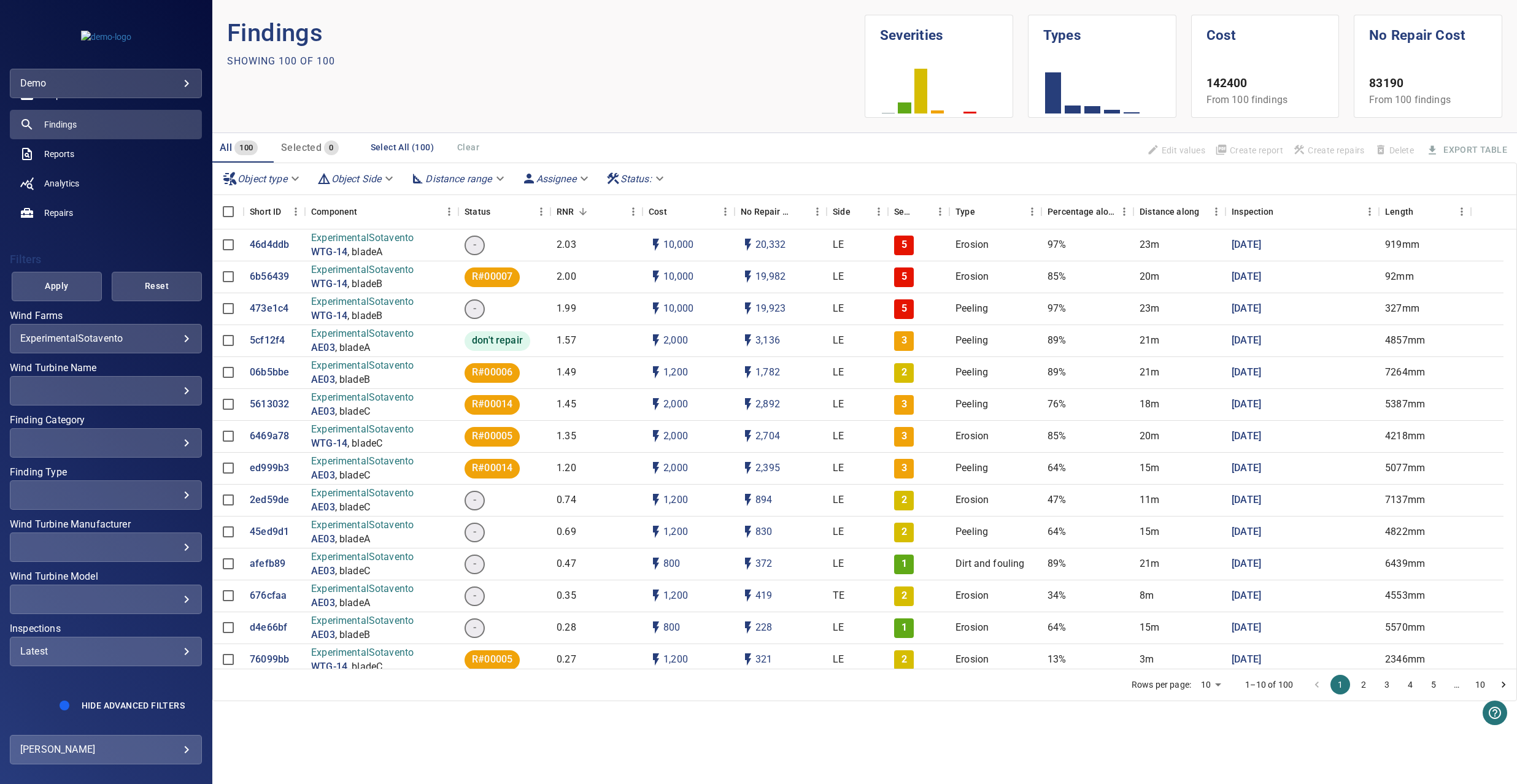
click at [111, 657] on div "Latest ****** ​" at bounding box center [106, 651] width 192 height 30
click at [111, 657] on div "Inspections" at bounding box center [759, 392] width 1517 height 784
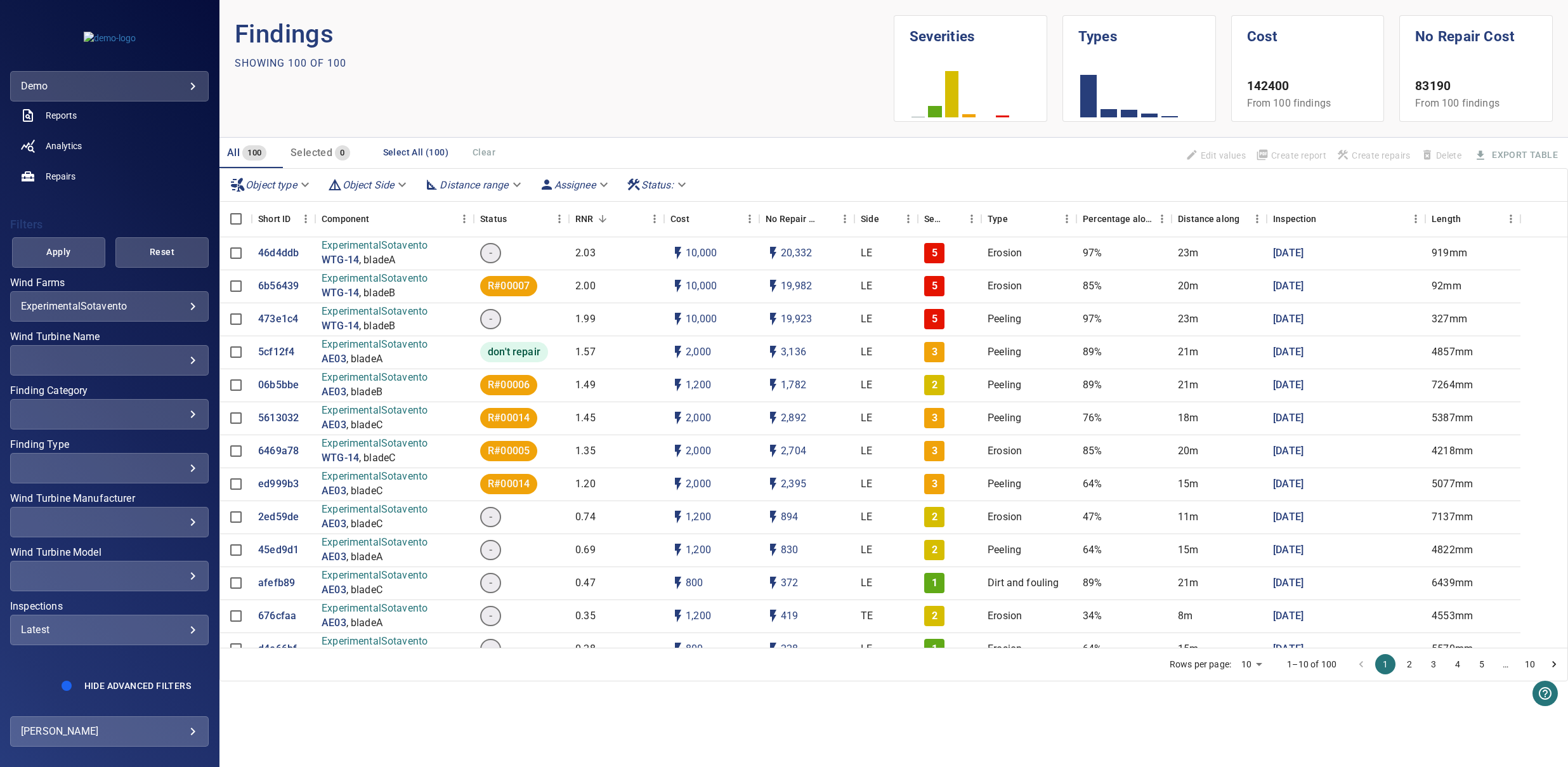
scroll to position [156, 0]
click at [99, 688] on span "Hide Advanced Filters" at bounding box center [138, 686] width 106 height 10
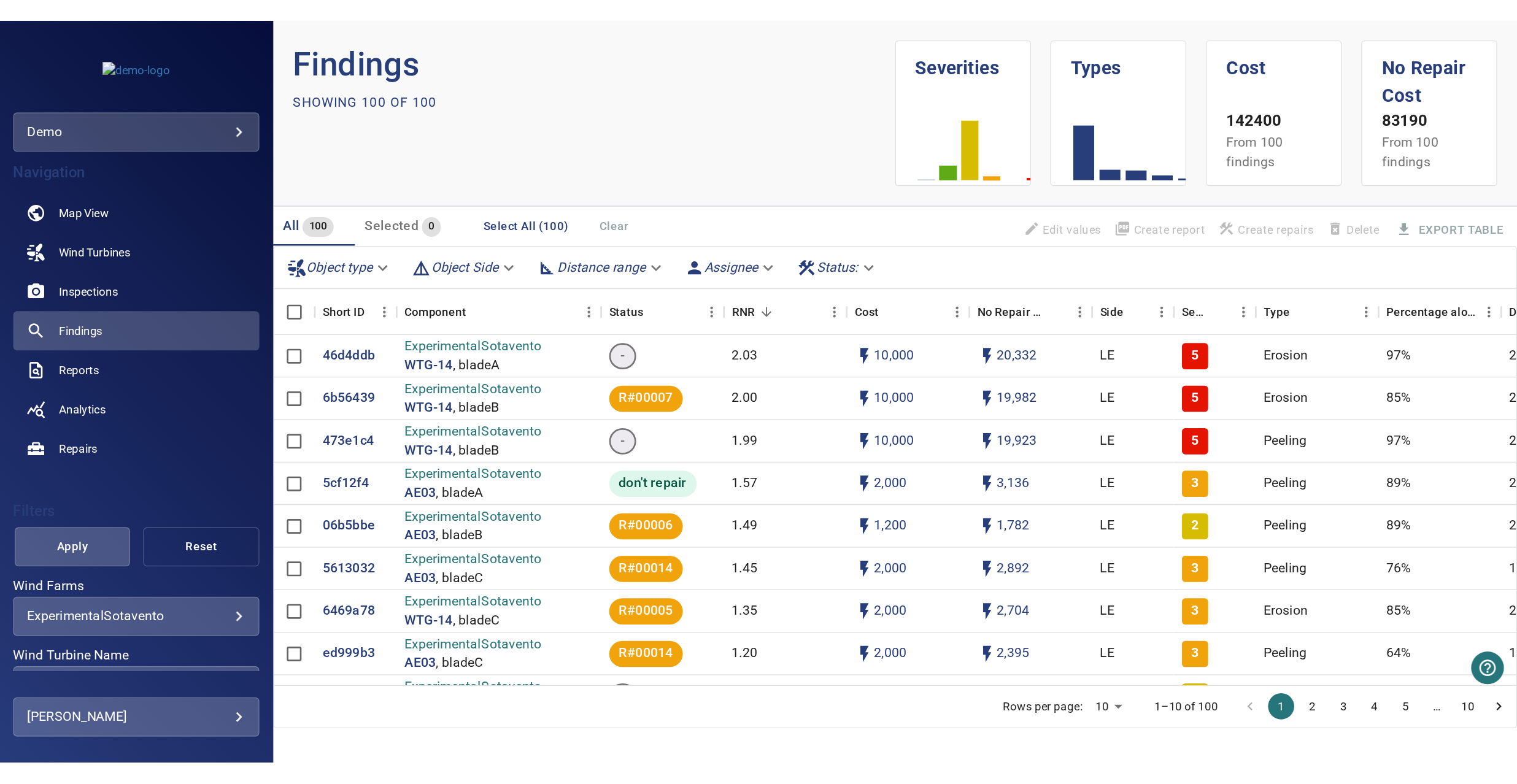
scroll to position [0, 0]
